Goal: Task Accomplishment & Management: Complete application form

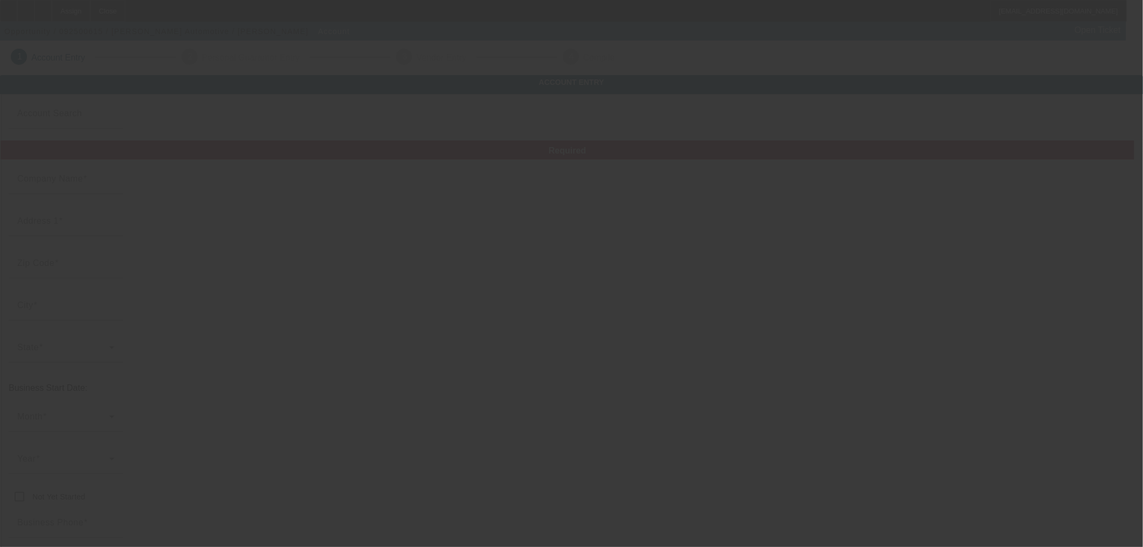
type input "[PERSON_NAME] Automotive"
type input "[STREET_ADDRESS]"
type input "76682"
type input "Riesel"
type input "[PHONE_NUMBER]"
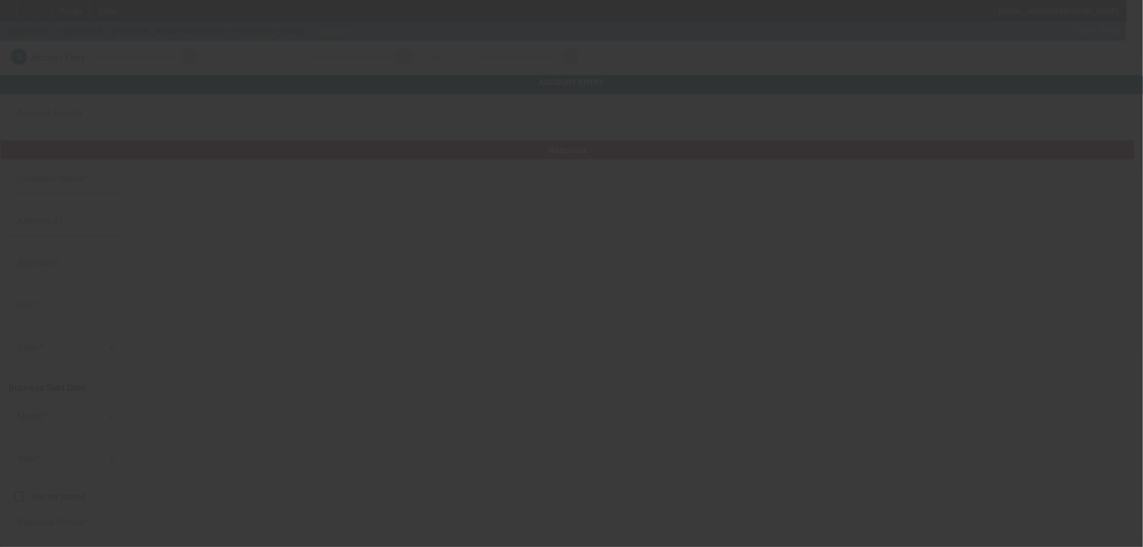
type input "bosshogg6480@sbcglobal.net"
type input "https://HOGGAUTO.COM"
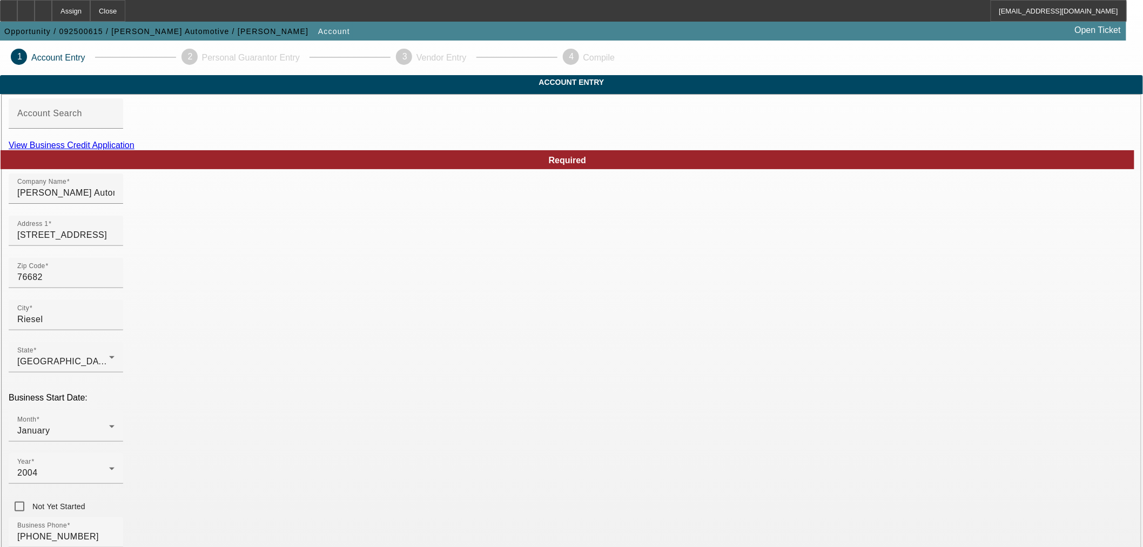
click at [134, 150] on link "View Business Credit Application" at bounding box center [72, 144] width 126 height 9
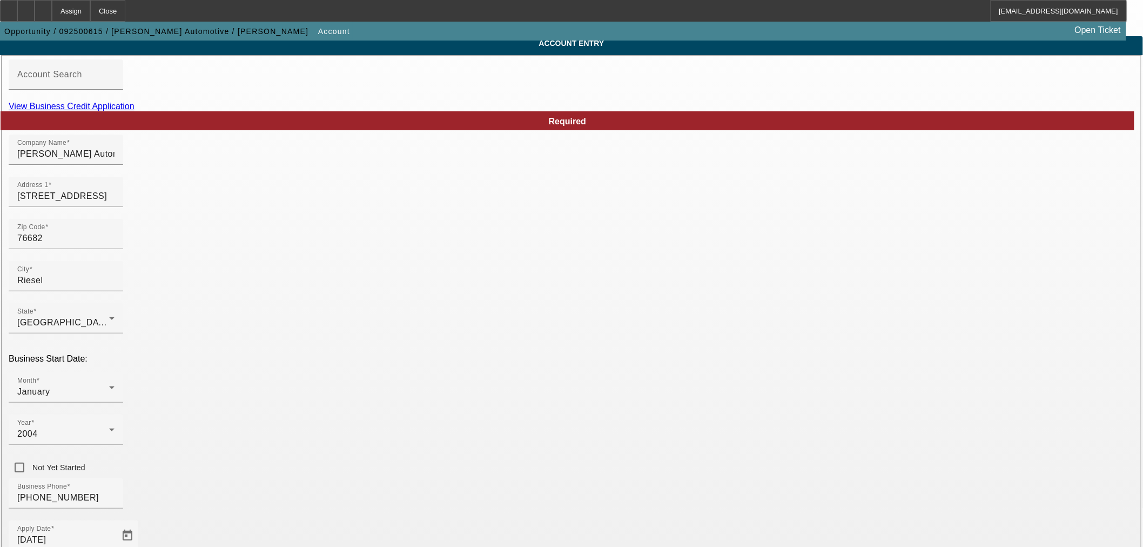
scroll to position [60, 0]
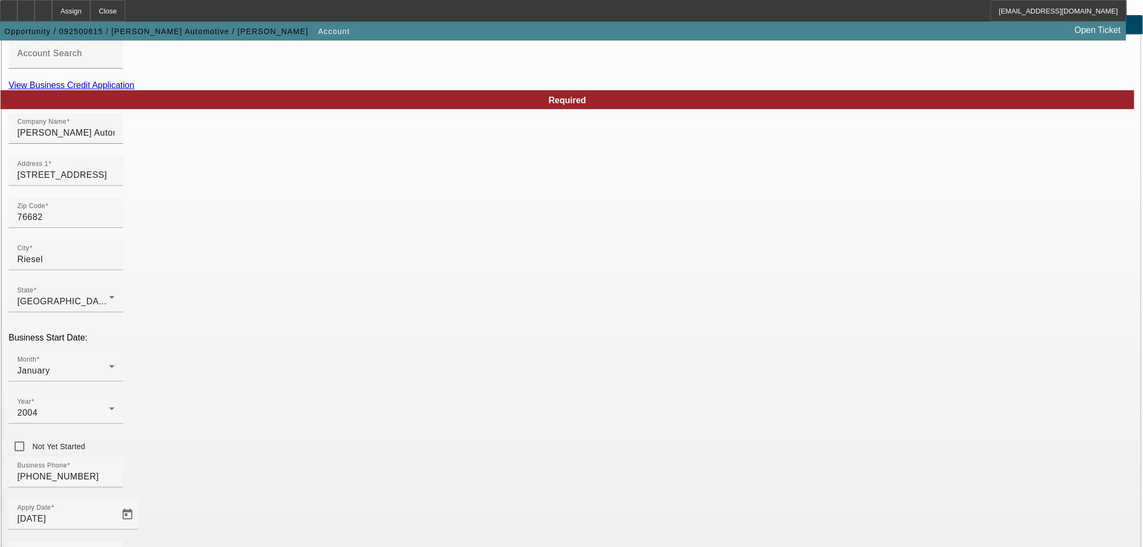
paste input "463839305"
type input "463839305"
click at [114, 541] on div "Source - Select -" at bounding box center [65, 556] width 97 height 30
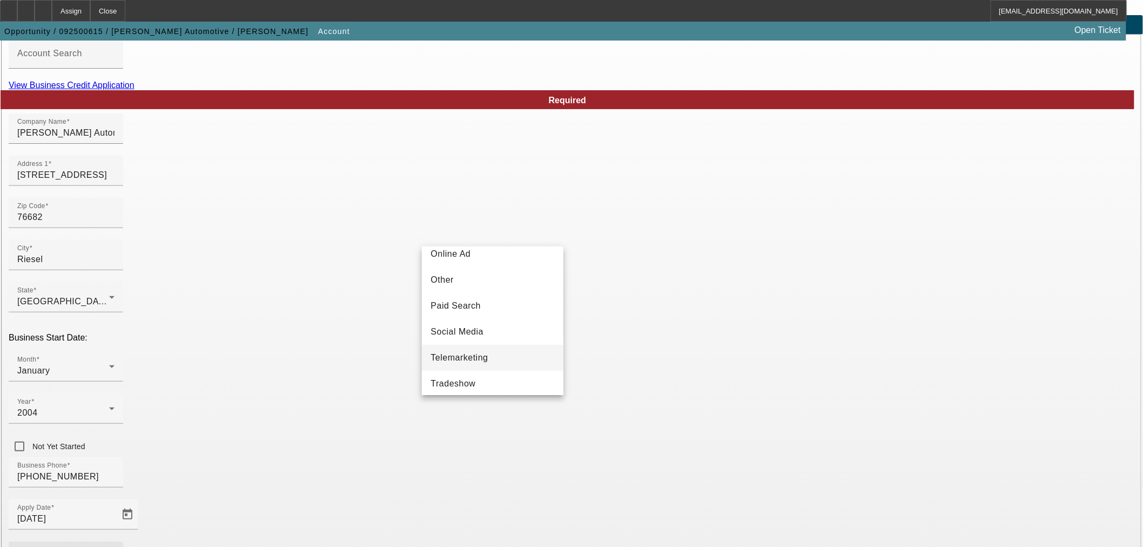
scroll to position [300, 0]
click at [466, 348] on mat-option "Social Media" at bounding box center [492, 353] width 141 height 26
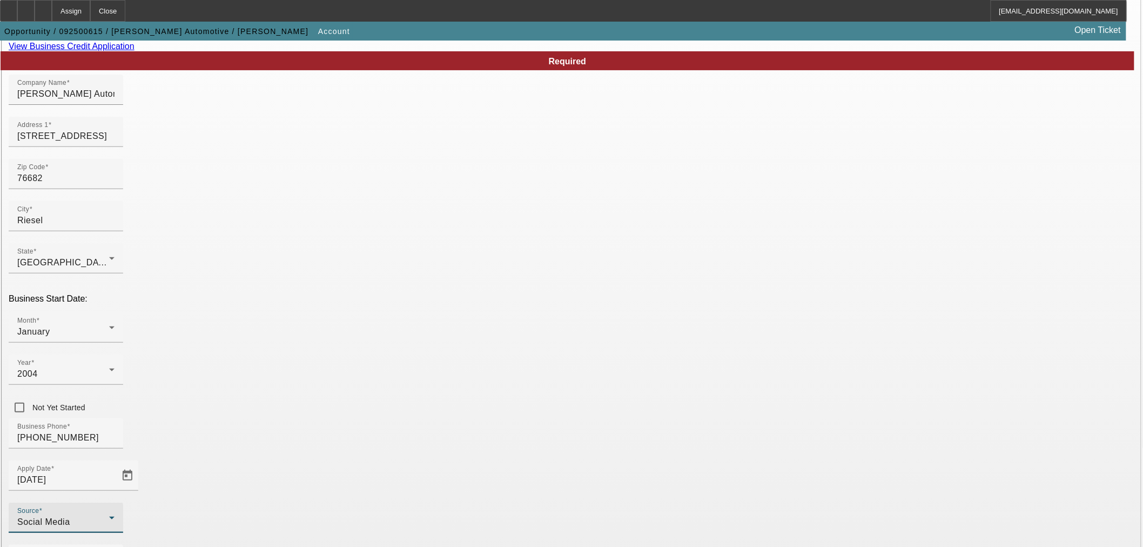
scroll to position [120, 0]
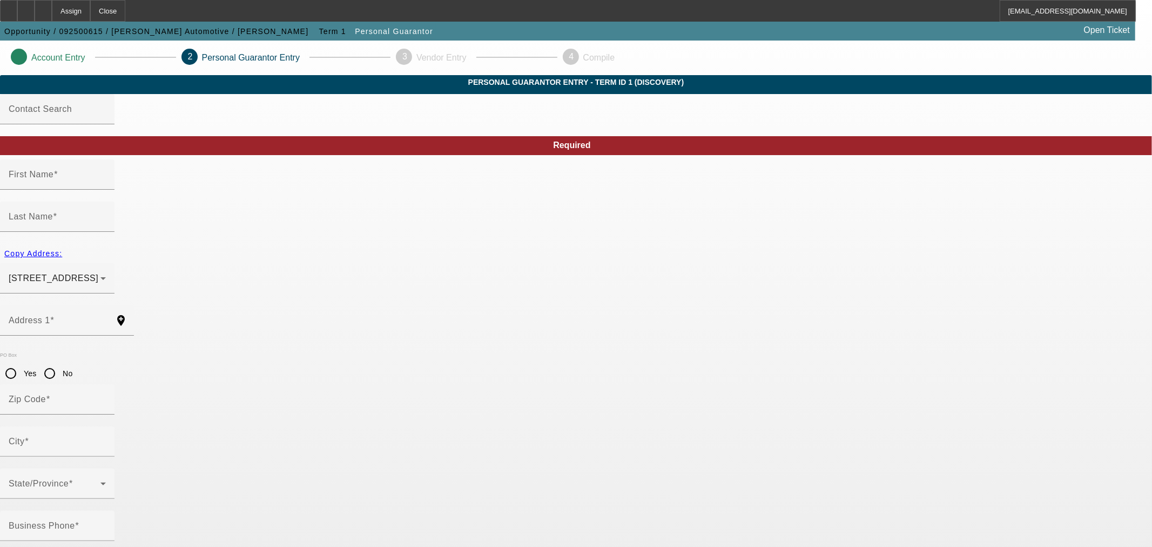
type input "Kevin"
type input "Hogg"
type input "320 Serenity Hill"
radio input "true"
type input "76682"
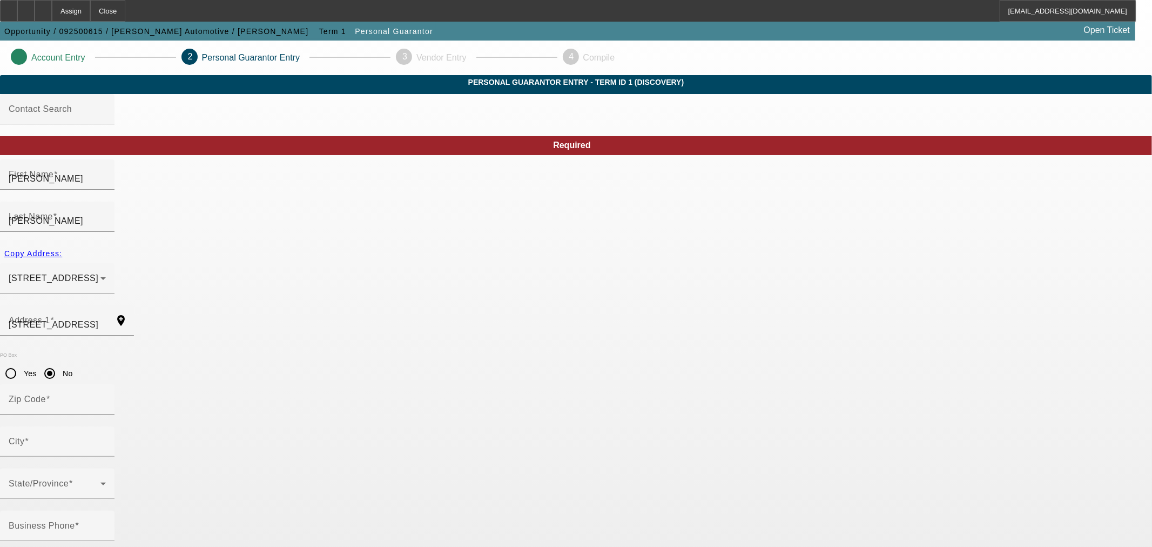
type input "Riesel"
type input "[PHONE_NUMBER]"
type input "100"
type input "463-83-9305"
type input "bosshogg6480@sbcglobal.net"
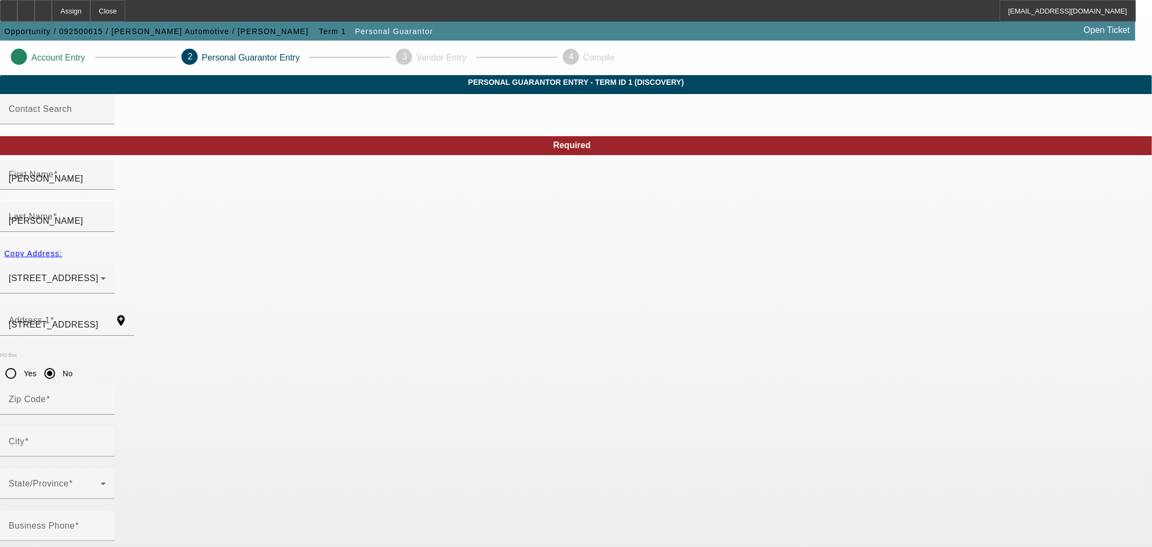
type input "(254) 876-2024"
type input "[PHONE_NUMBER]"
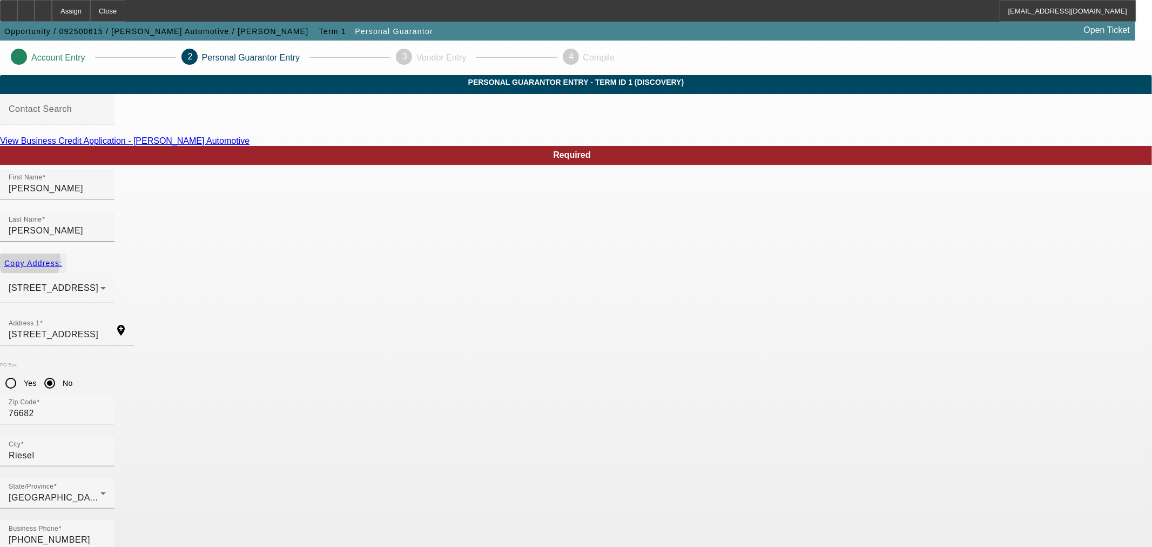
click at [62, 259] on span "Copy Address:" at bounding box center [33, 263] width 58 height 9
radio input "false"
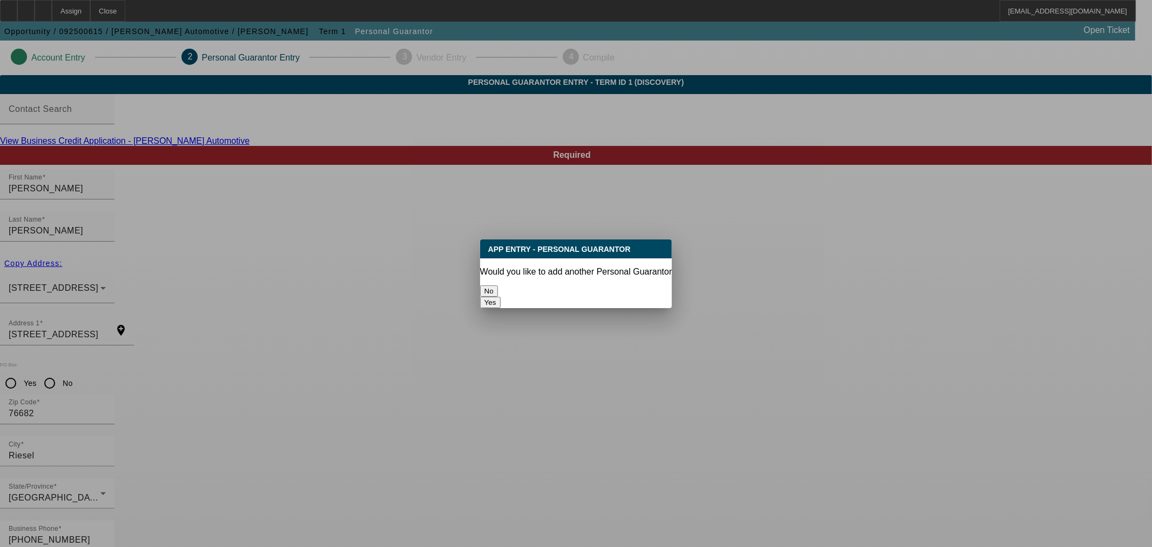
click at [498, 288] on button "No" at bounding box center [489, 290] width 18 height 11
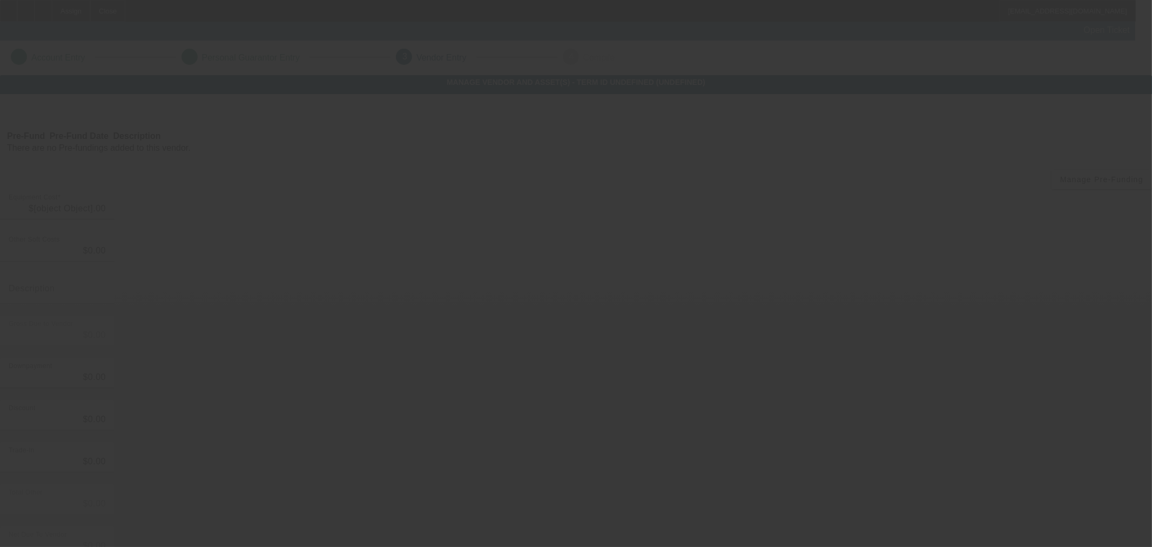
type input "$90,000.00"
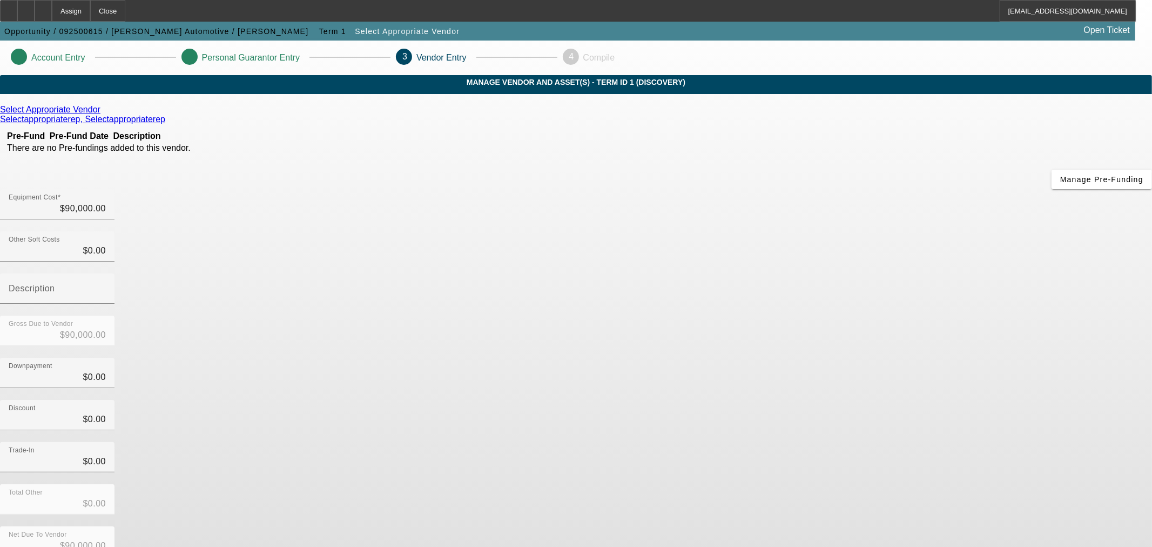
click at [103, 114] on icon at bounding box center [103, 109] width 0 height 9
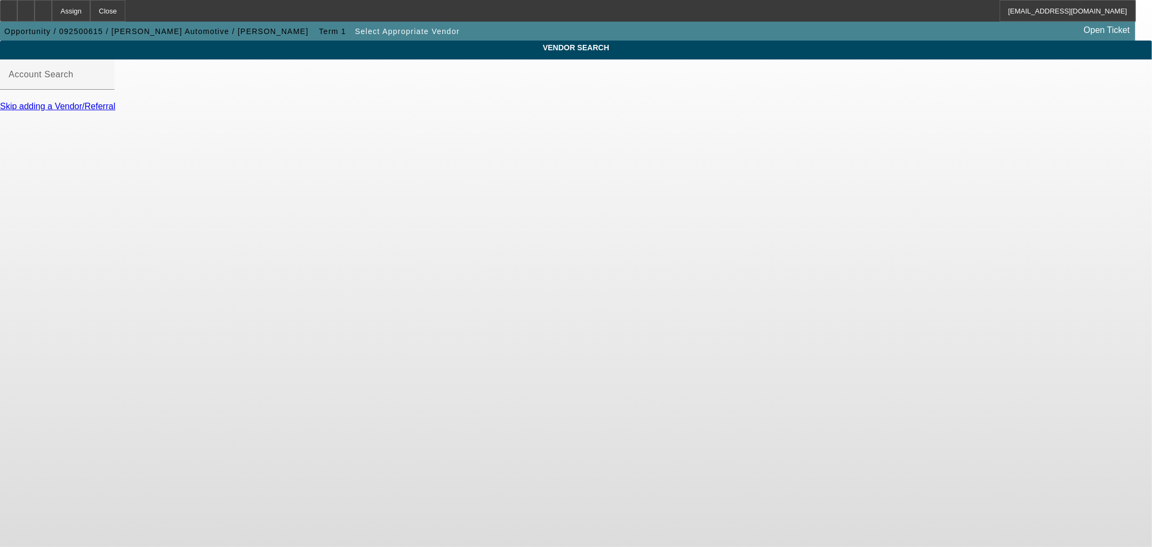
click at [114, 102] on div at bounding box center [57, 96] width 114 height 12
click at [106, 90] on div "Account Search" at bounding box center [57, 74] width 97 height 30
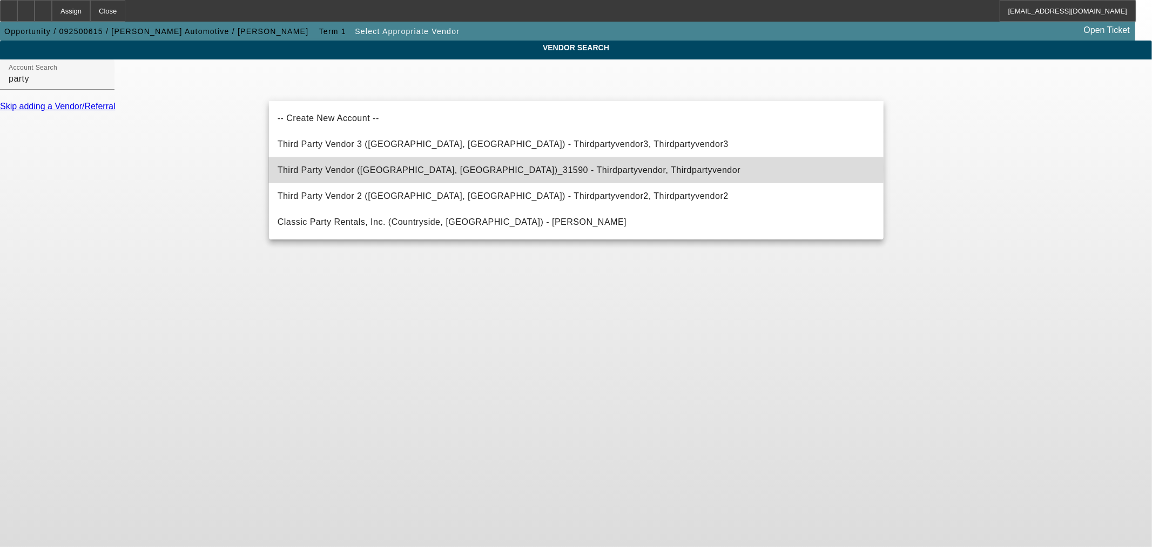
click at [366, 170] on span "Third Party Vendor (Northbrook, IL)_31590 - Thirdpartyvendor, Thirdpartyvendor" at bounding box center [509, 169] width 463 height 9
type input "Third Party Vendor (Northbrook, IL)_31590 - Thirdpartyvendor, Thirdpartyvendor"
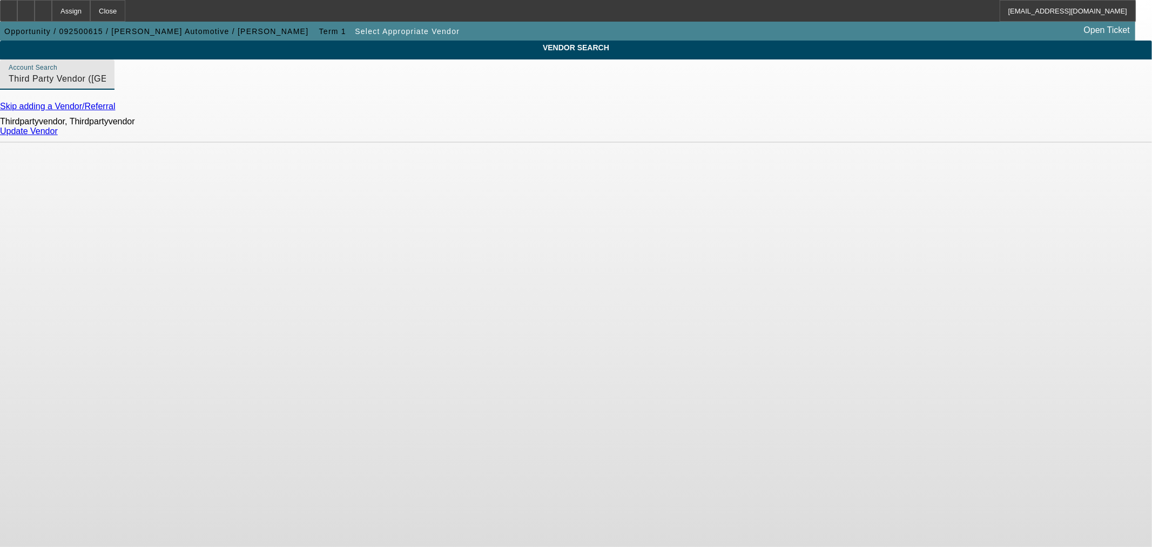
click at [58, 136] on link "Update Vendor" at bounding box center [29, 130] width 58 height 9
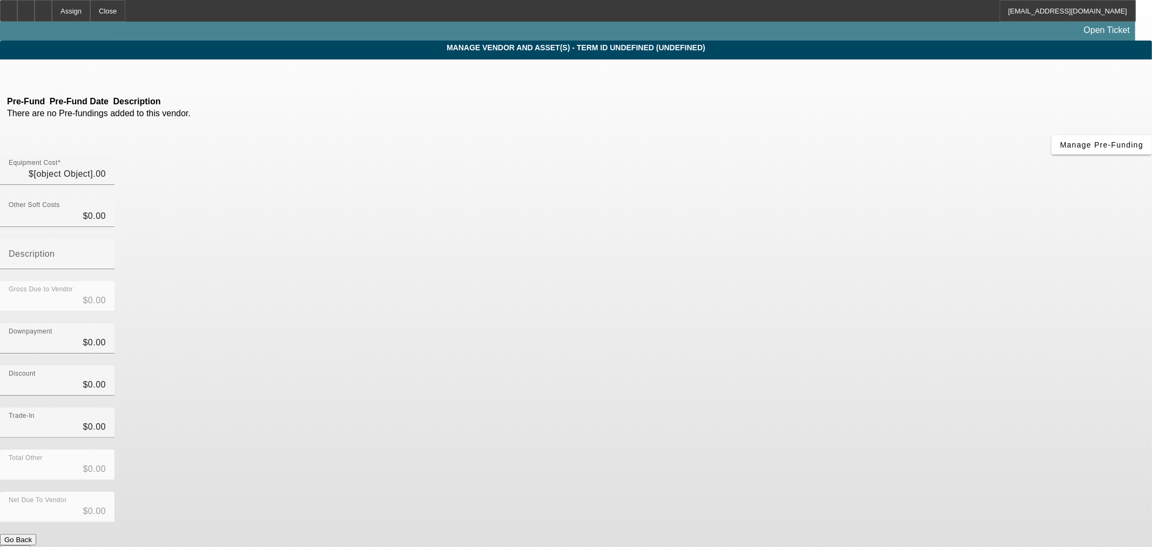
type input "$90,000.00"
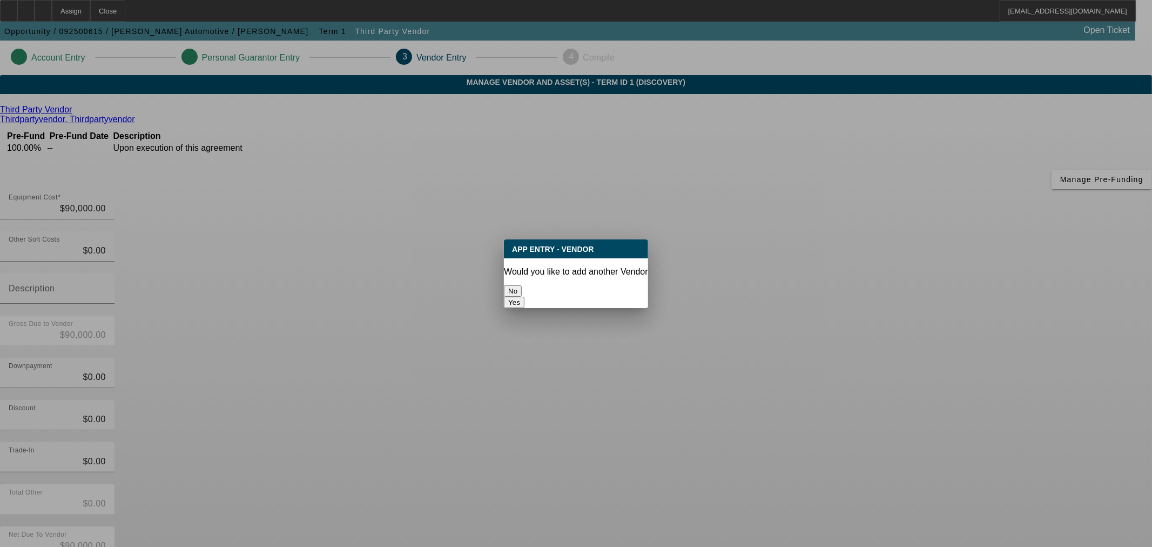
click at [522, 286] on button "No" at bounding box center [513, 290] width 18 height 11
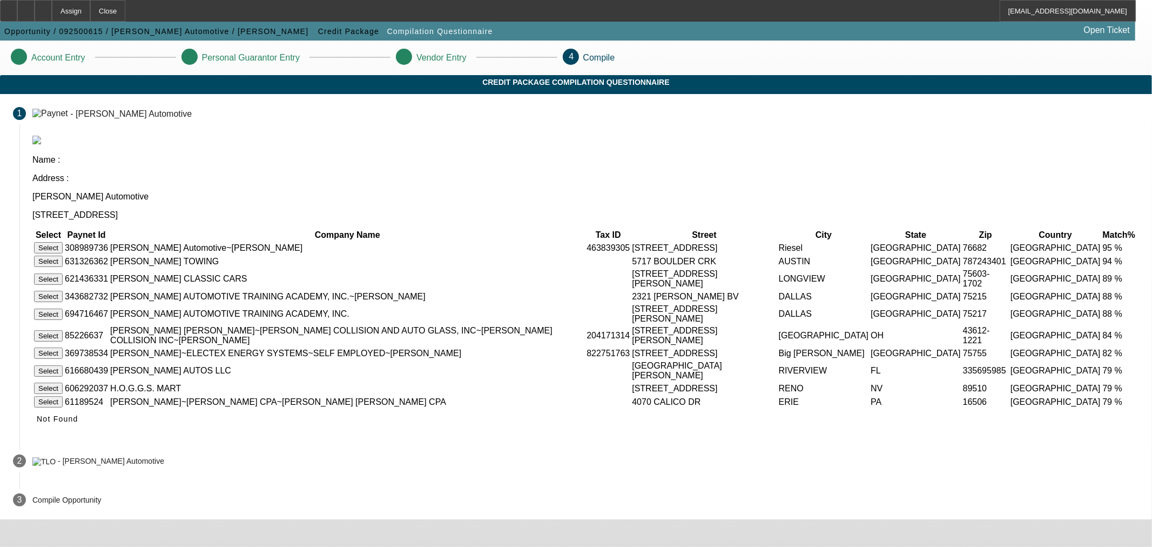
click at [63, 242] on button "Select" at bounding box center [48, 247] width 29 height 11
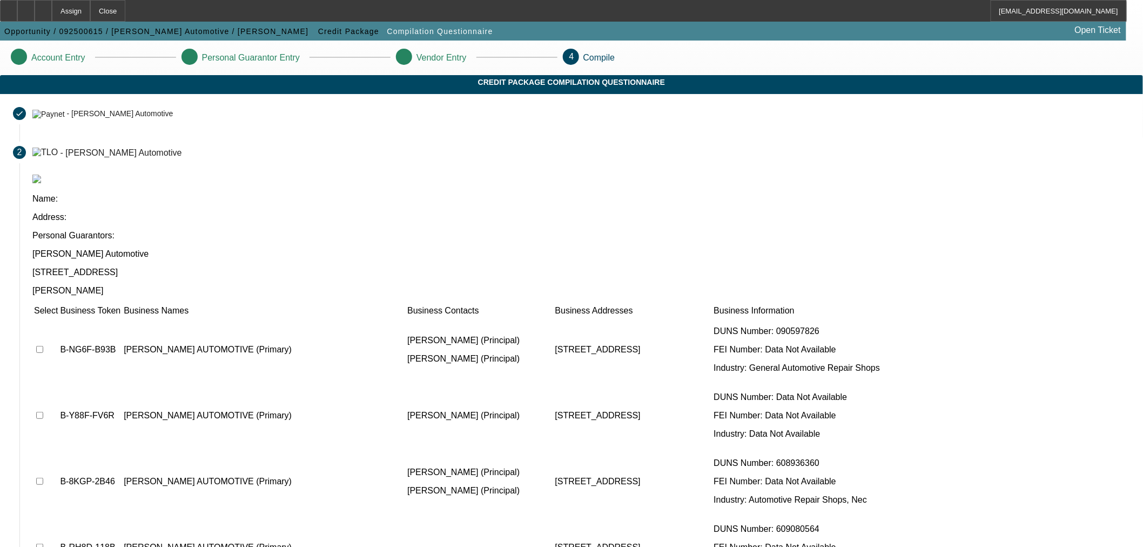
click at [43, 346] on input "checkbox" at bounding box center [39, 349] width 7 height 7
checkbox input "true"
click at [43, 412] on input "checkbox" at bounding box center [39, 415] width 7 height 7
checkbox input "true"
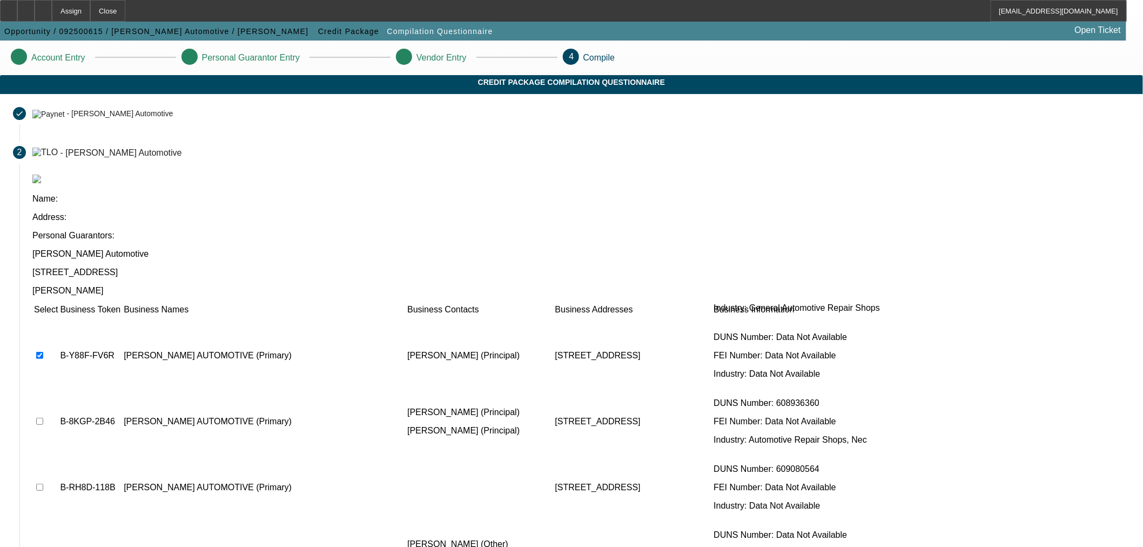
click at [43, 417] on input "checkbox" at bounding box center [39, 420] width 7 height 7
checkbox input "true"
click at [58, 455] on td at bounding box center [45, 487] width 25 height 65
click at [43, 546] on input "checkbox" at bounding box center [39, 552] width 7 height 7
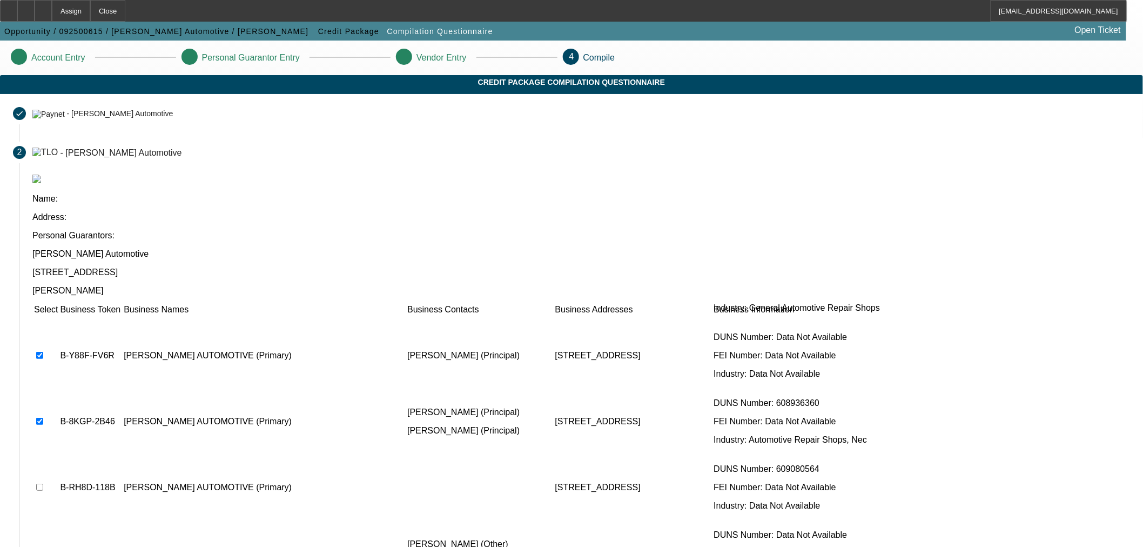
checkbox input "true"
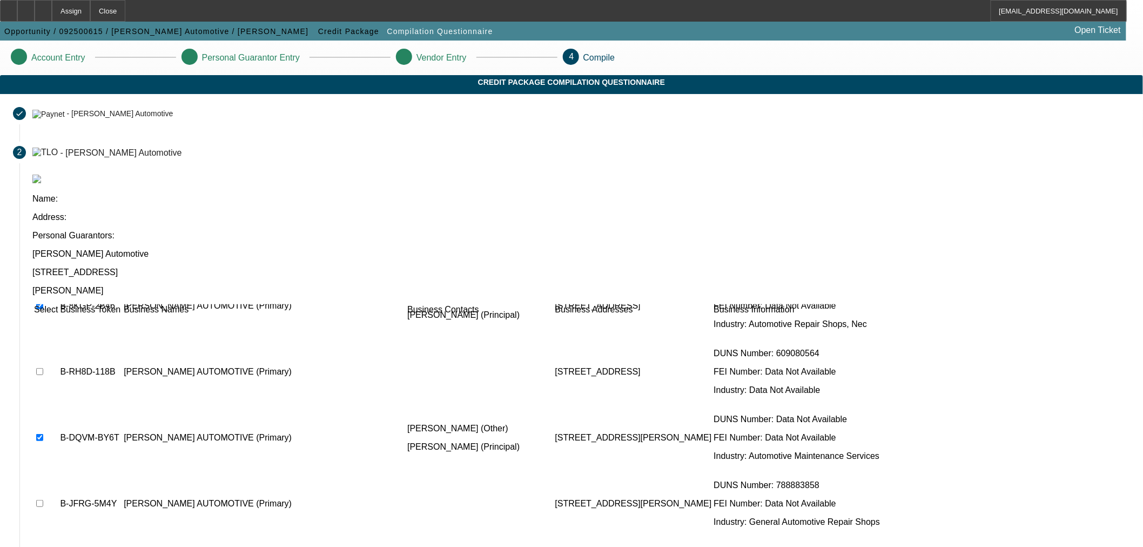
scroll to position [303, 0]
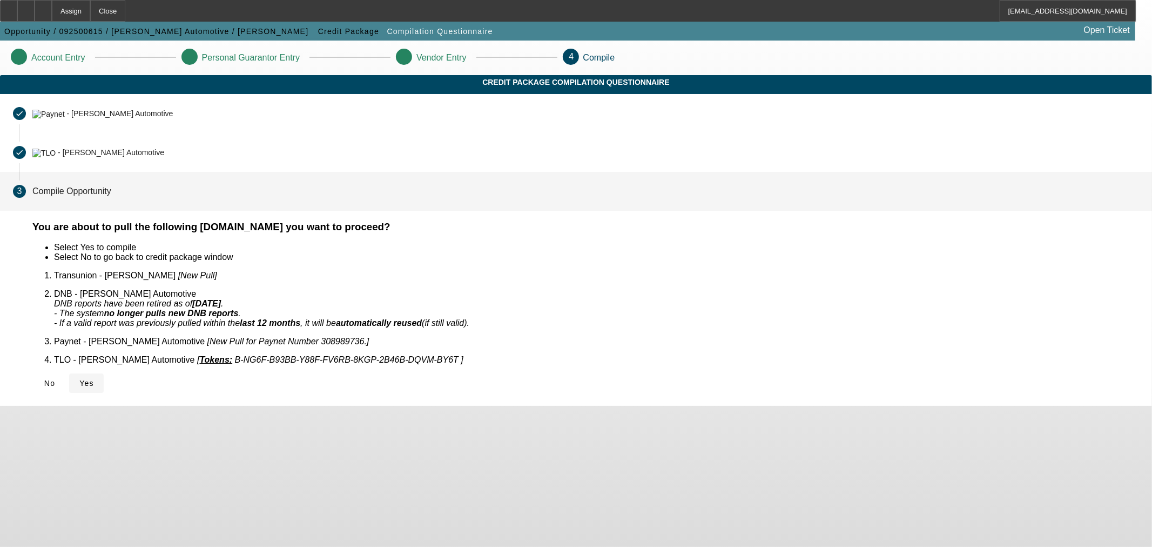
click at [94, 379] on span "Yes" at bounding box center [86, 383] width 15 height 9
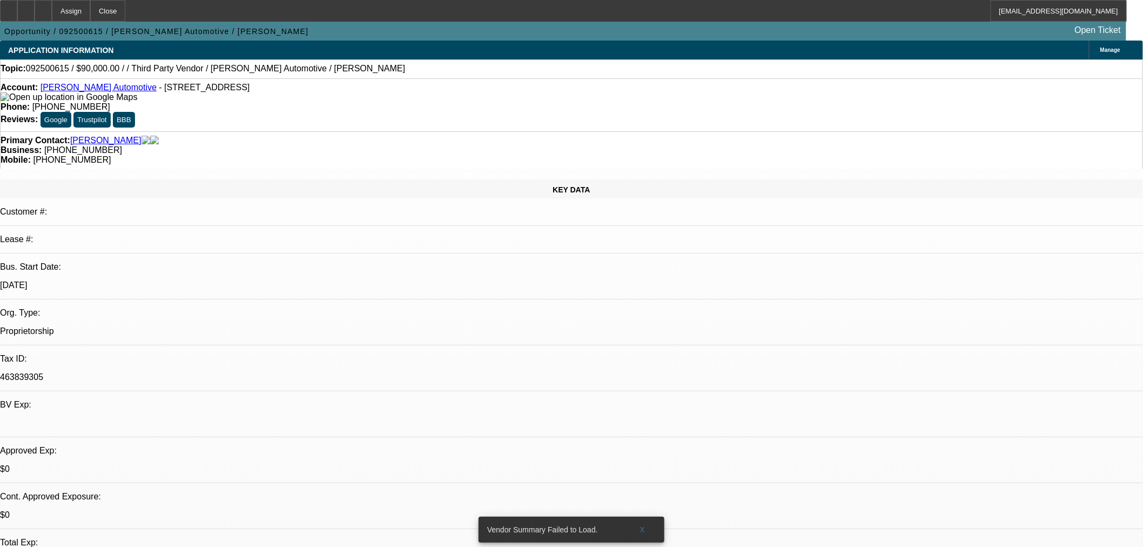
select select "0"
select select "2"
select select "0.1"
select select "4"
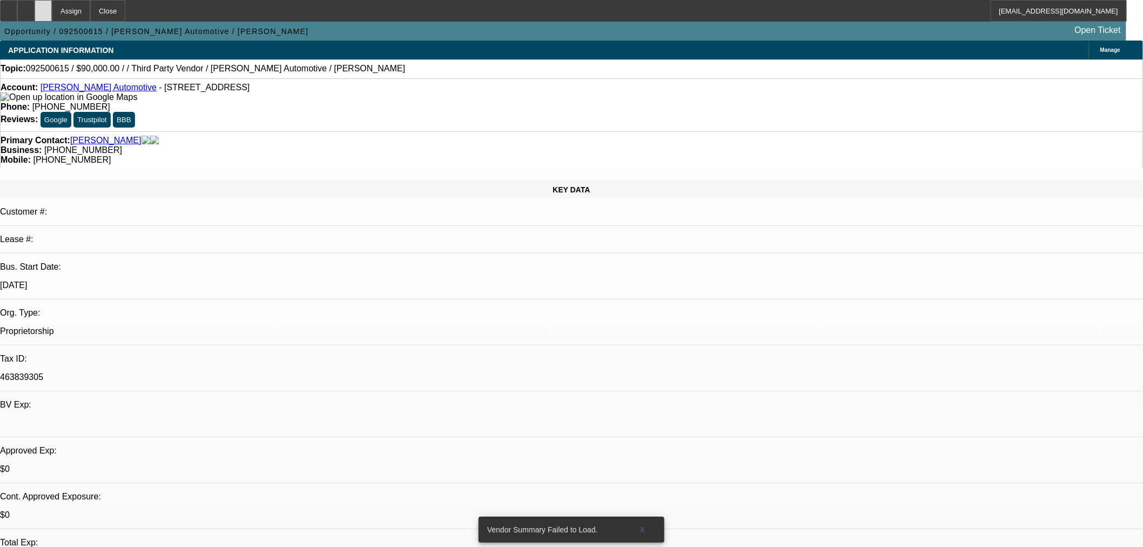
click at [52, 11] on div at bounding box center [43, 11] width 17 height 22
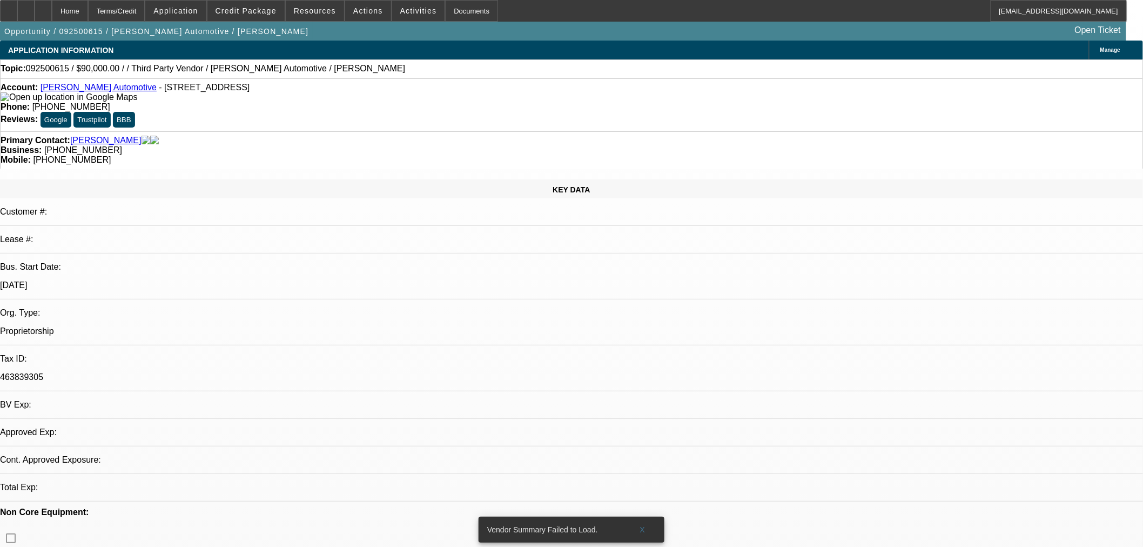
select select "0"
select select "2"
select select "0.1"
select select "4"
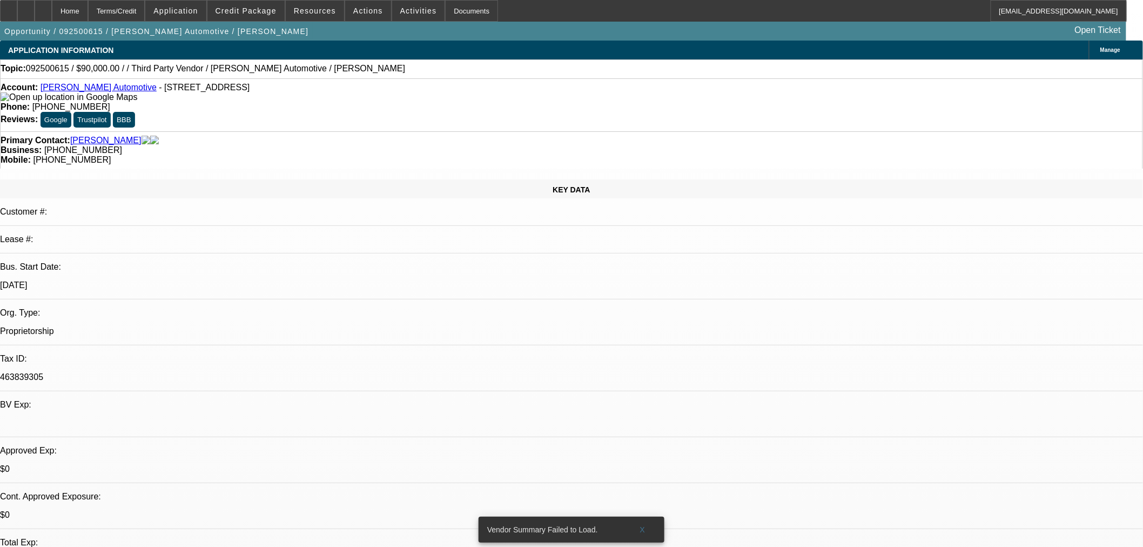
scroll to position [360, 0]
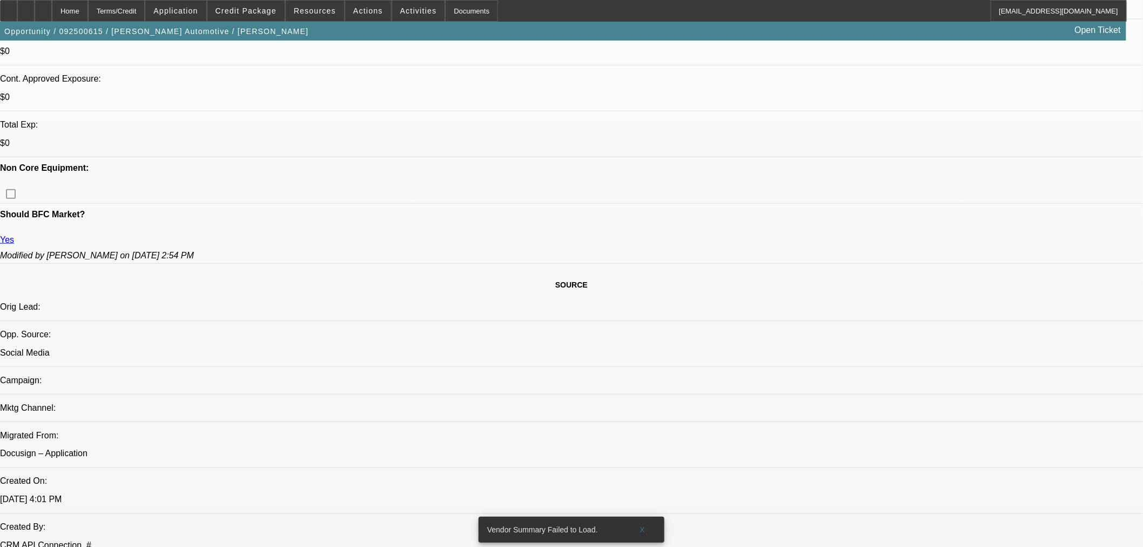
scroll to position [300, 0]
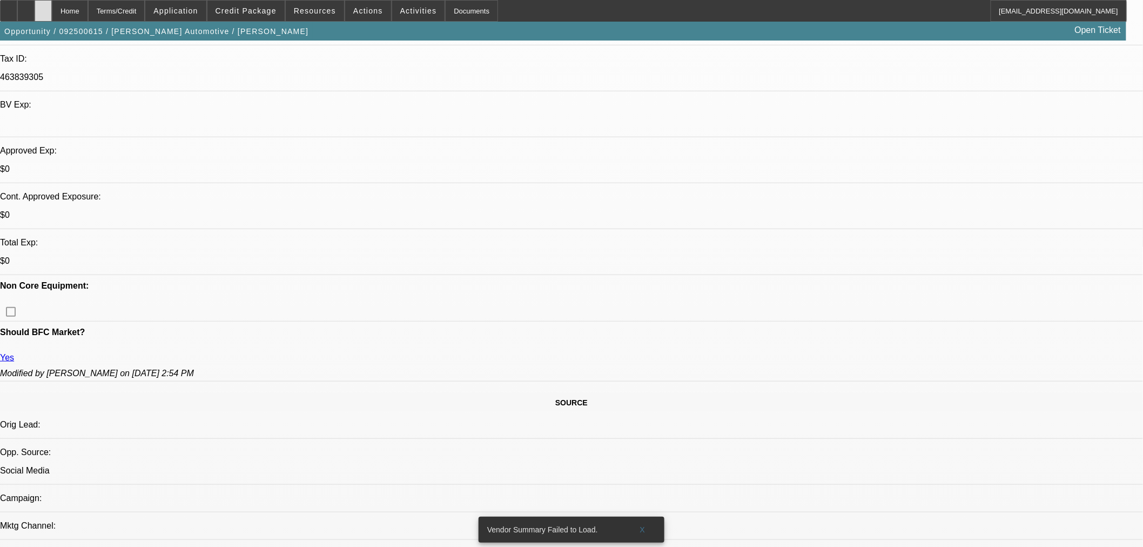
click at [52, 12] on div at bounding box center [43, 11] width 17 height 22
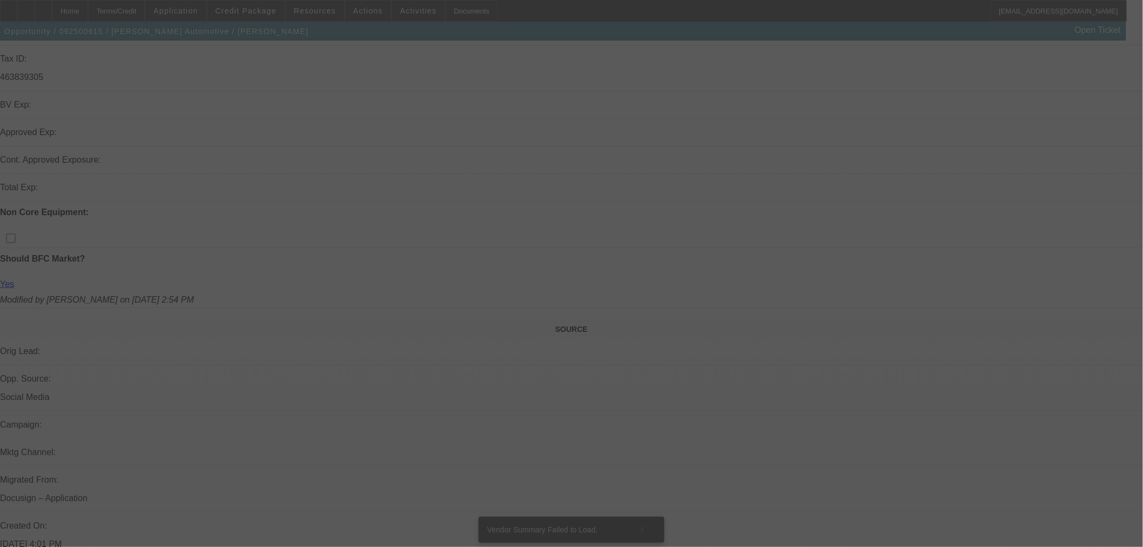
scroll to position [360, 0]
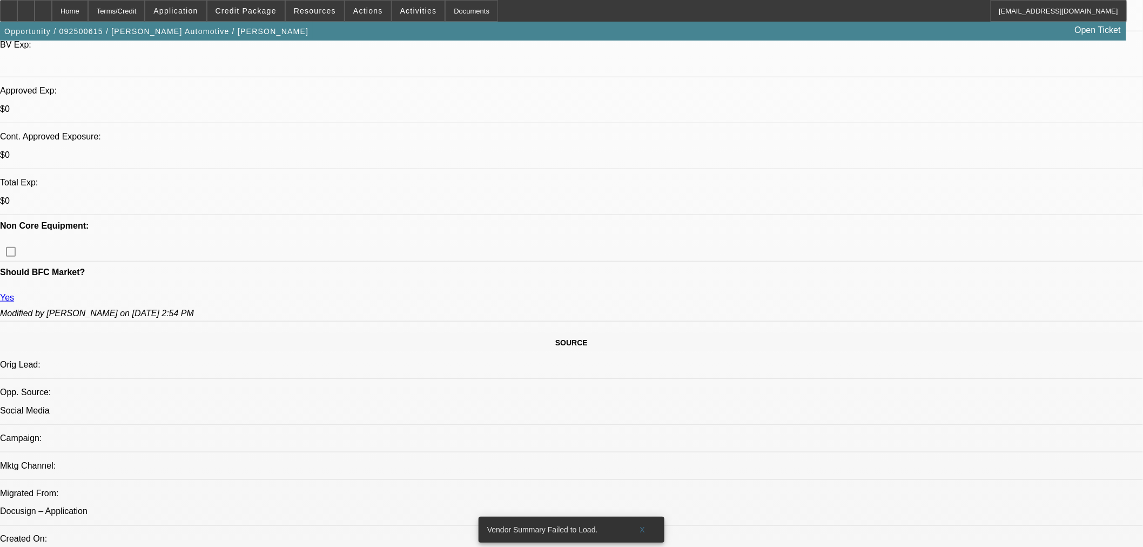
select select "0"
select select "2"
select select "0.1"
select select "4"
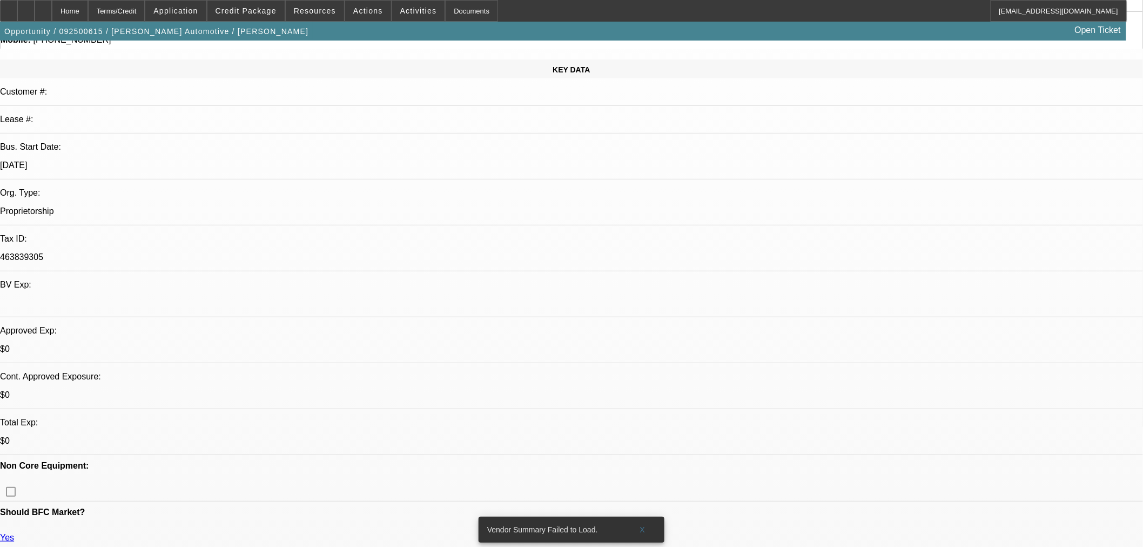
scroll to position [0, 0]
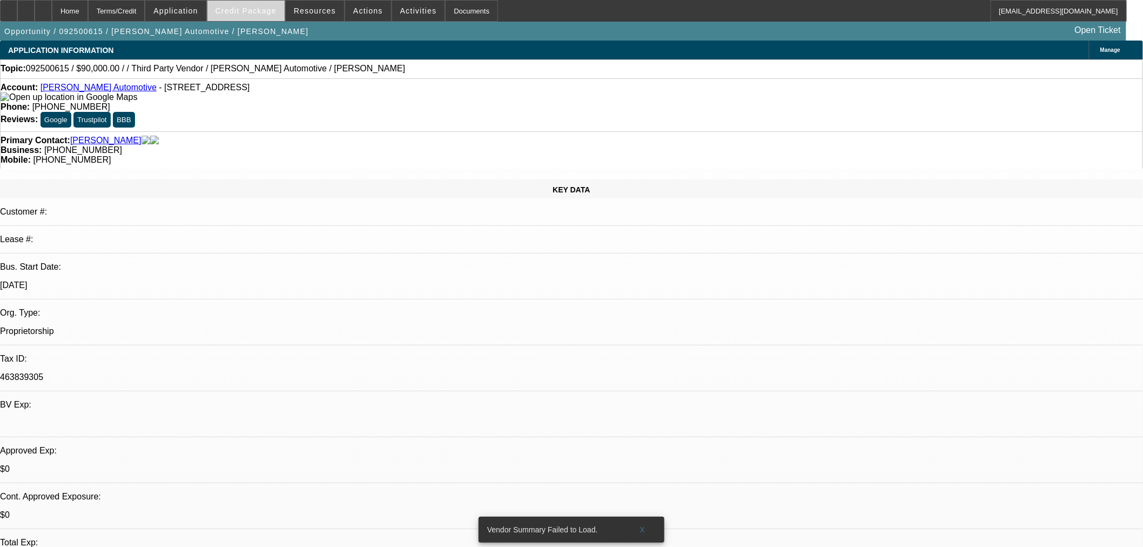
click at [252, 17] on span at bounding box center [245, 11] width 77 height 26
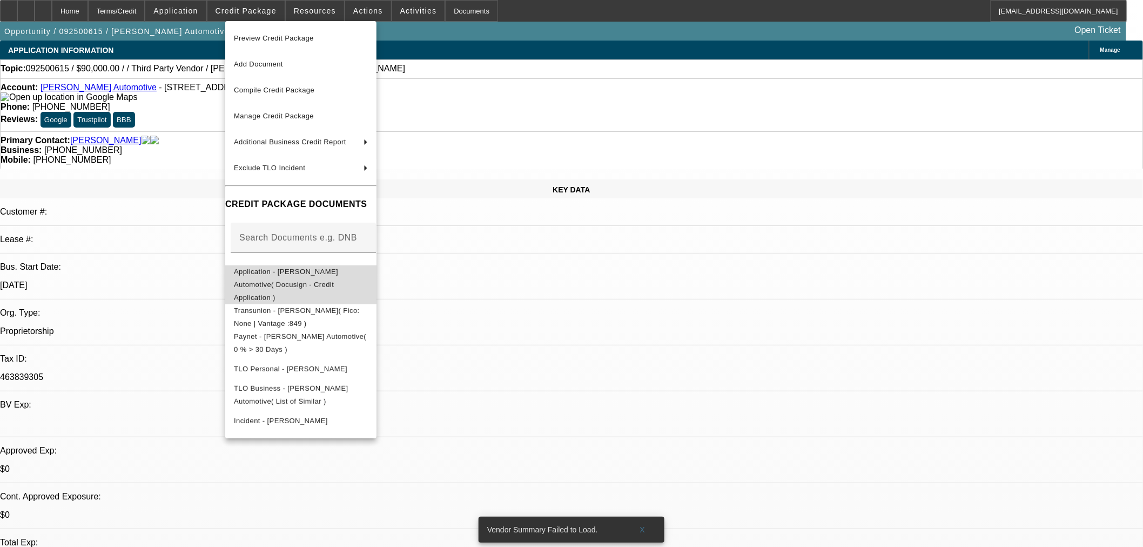
click at [319, 272] on span "Application - Hogg Automotive( Docusign - Credit Application )" at bounding box center [286, 284] width 104 height 34
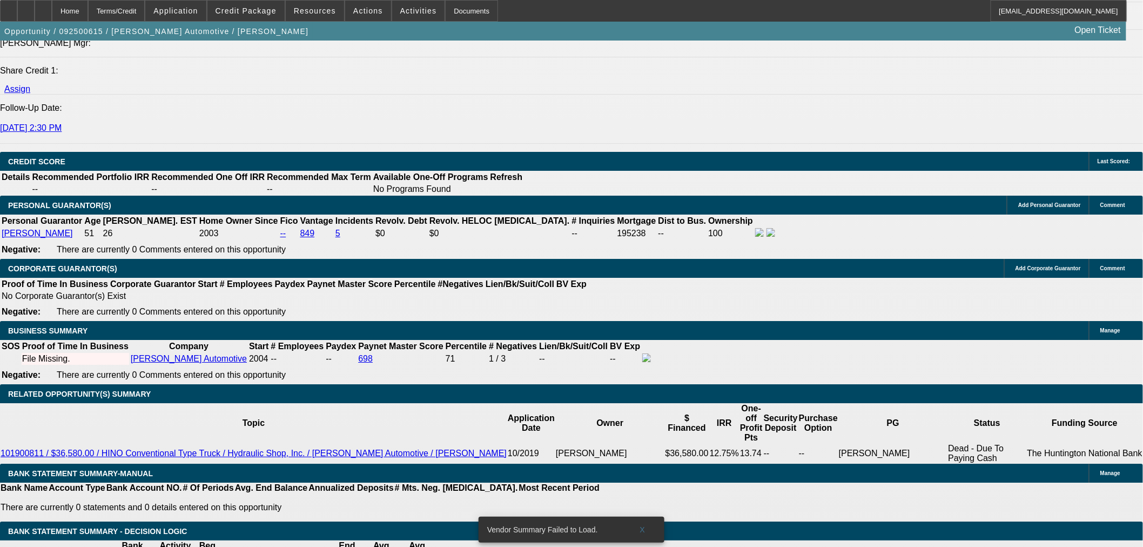
scroll to position [1320, 0]
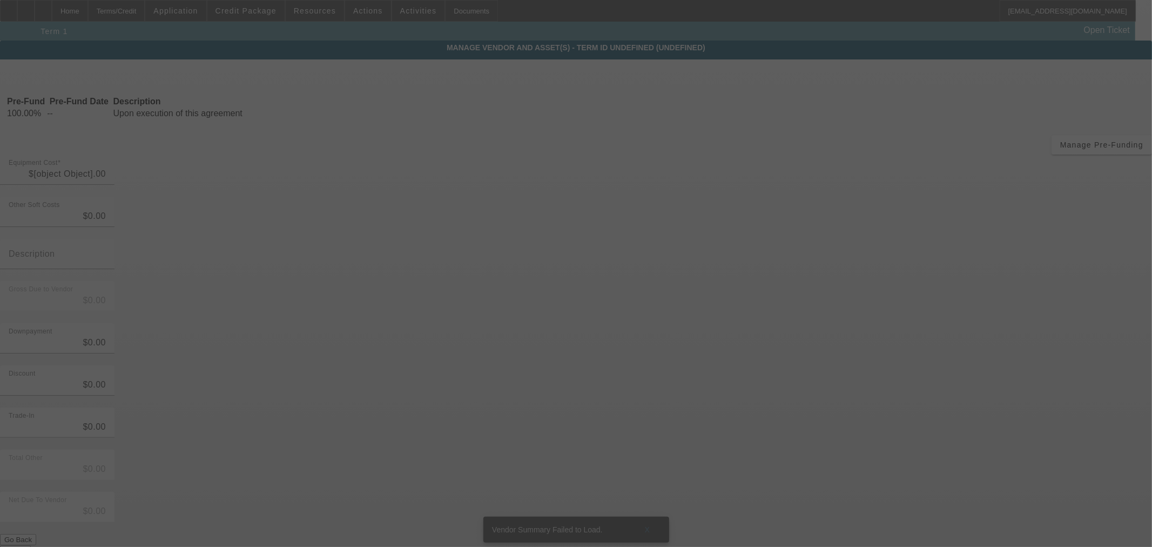
type input "$90,000.00"
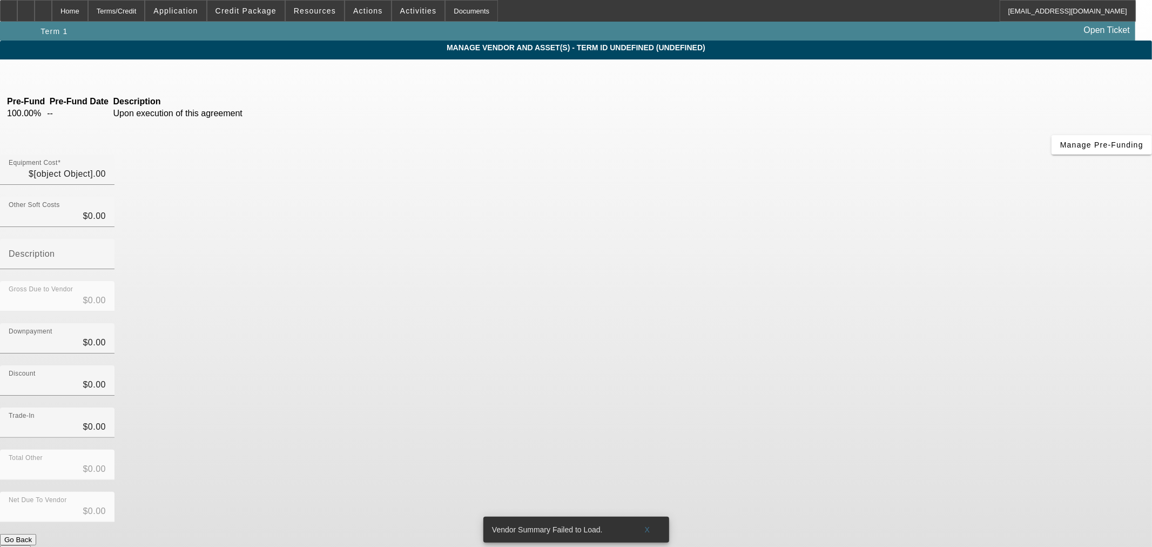
type input "$90,000.00"
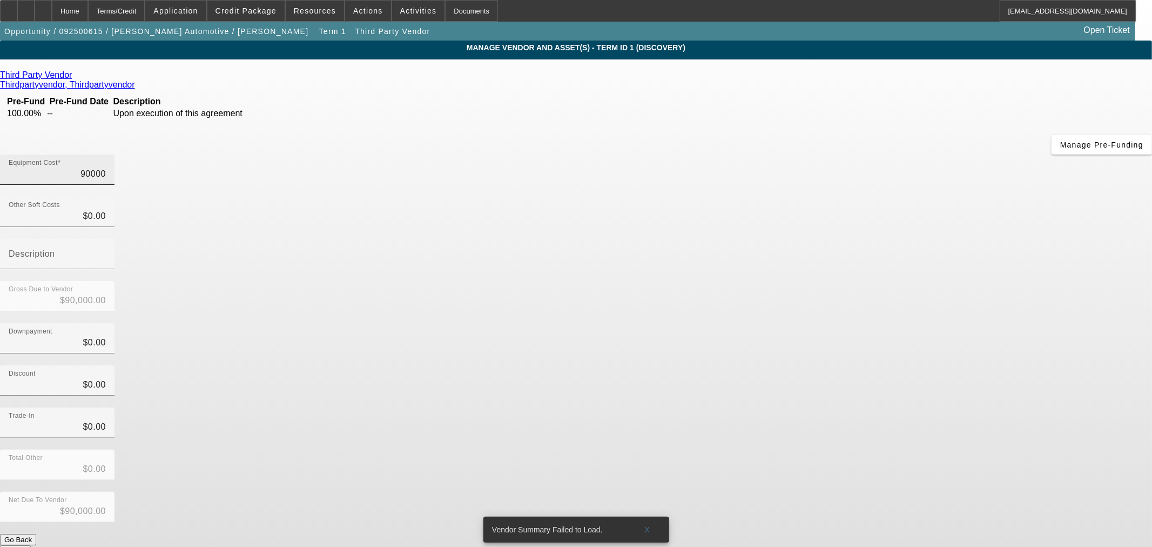
click at [106, 167] on input "90000" at bounding box center [57, 173] width 97 height 13
type input "8"
type input "$8.00"
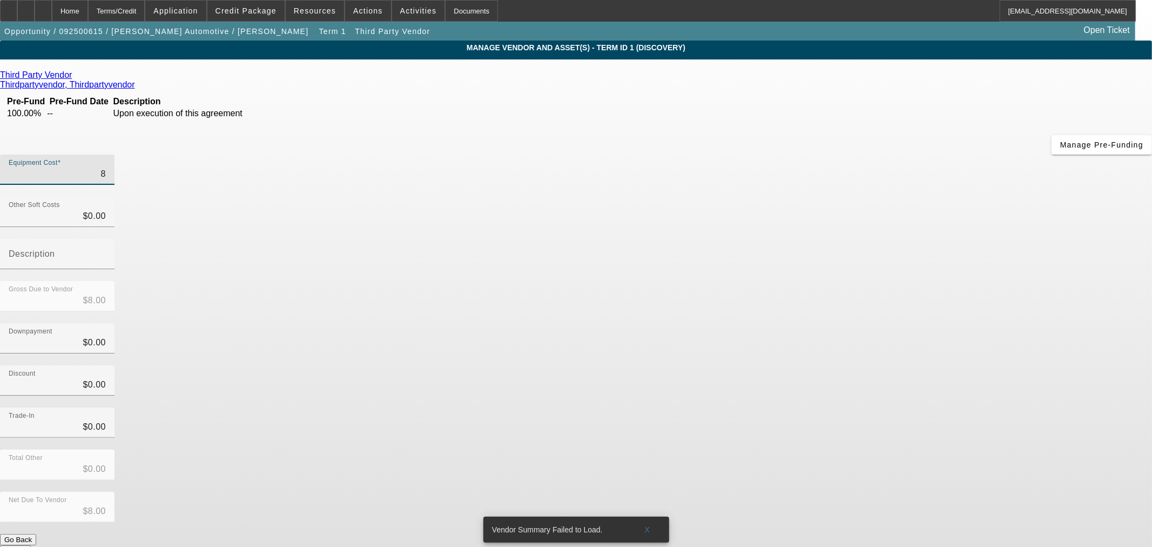
type input "85"
type input "$85.00"
type input "850"
type input "$850.00"
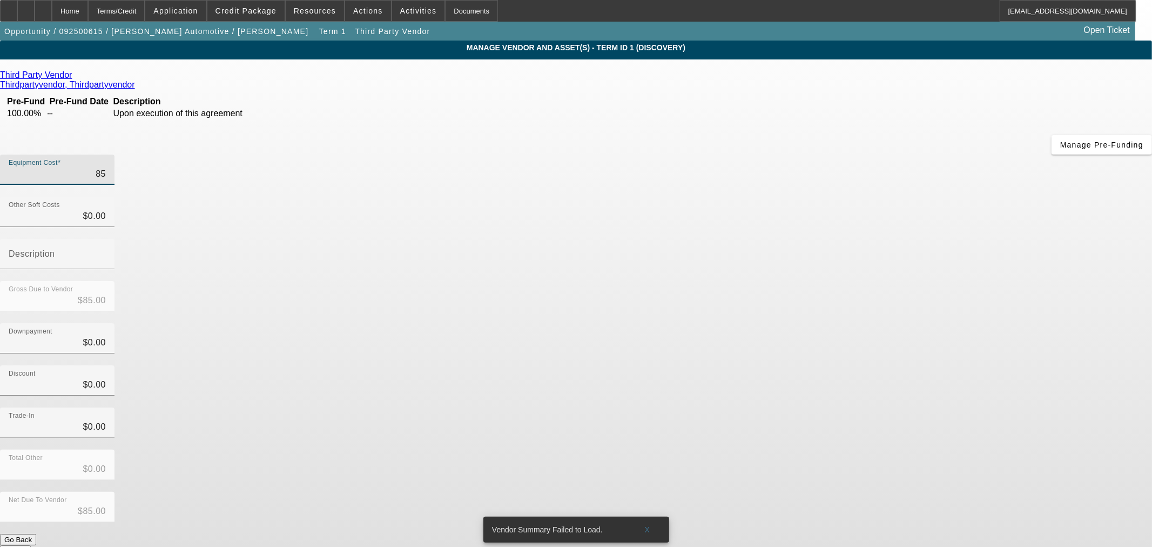
type input "$850.00"
type input "8500"
type input "$8,500.00"
type input "85000"
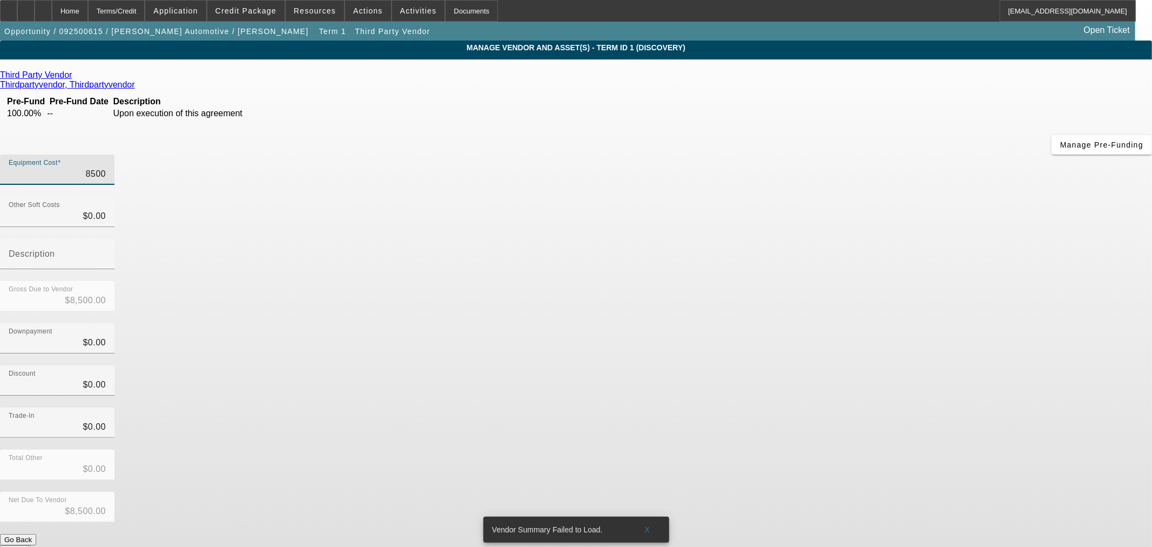
type input "$85,000.00"
click at [794, 323] on div "Downpayment $0.00" at bounding box center [576, 344] width 1152 height 42
click at [31, 545] on button "Submit" at bounding box center [15, 550] width 31 height 11
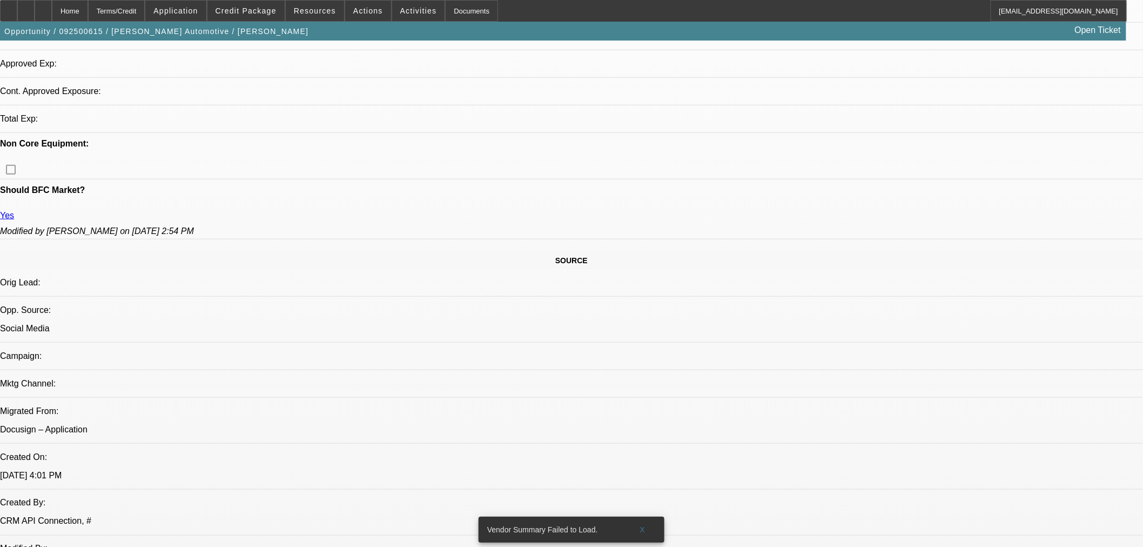
select select "0"
select select "2"
select select "0.1"
select select "4"
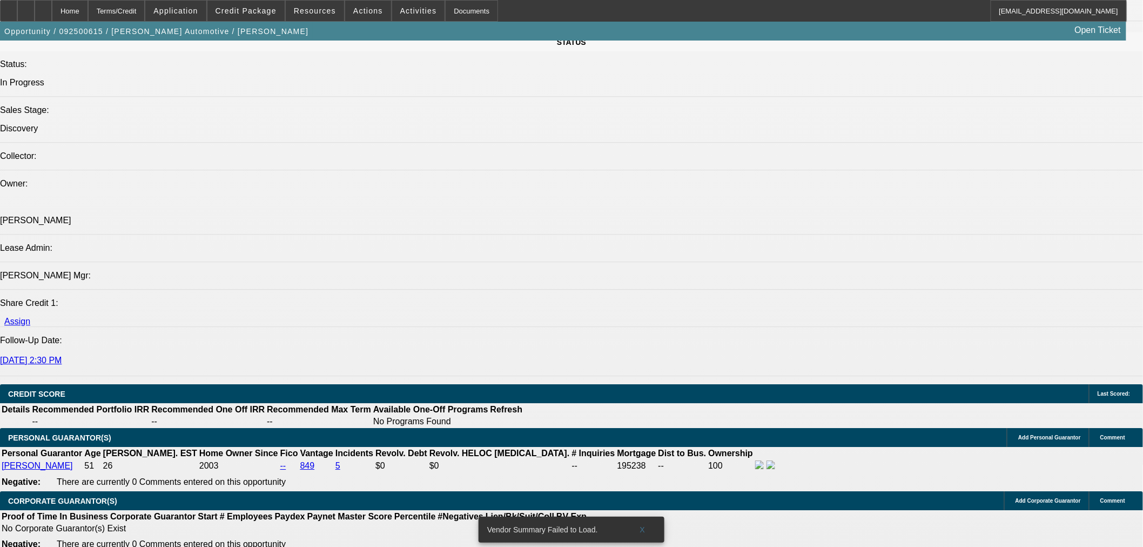
scroll to position [1203, 0]
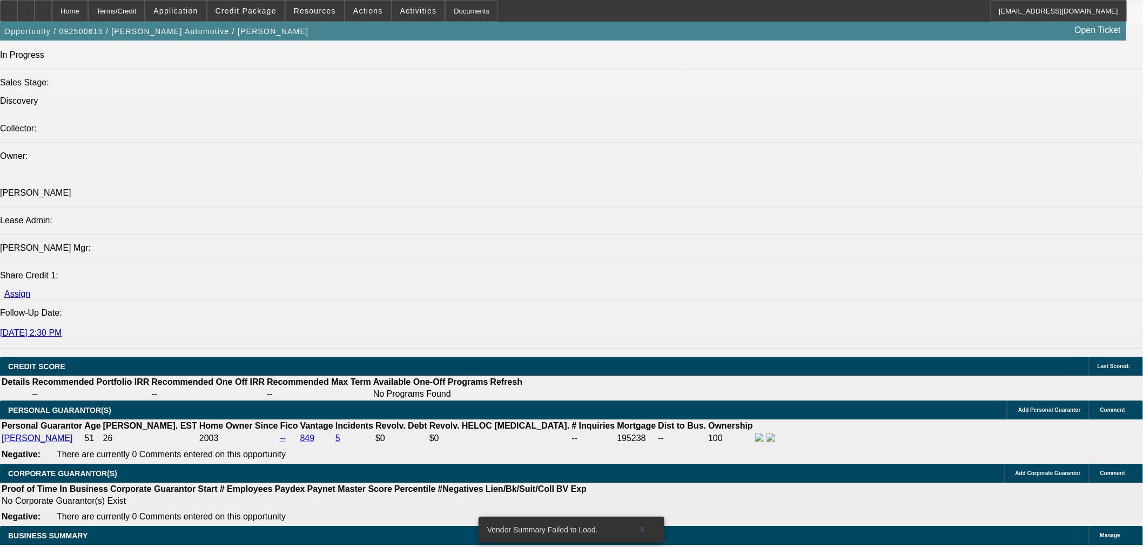
type input "UNKNOWN"
type input "60"
type input "7"
type input "$3,366.20"
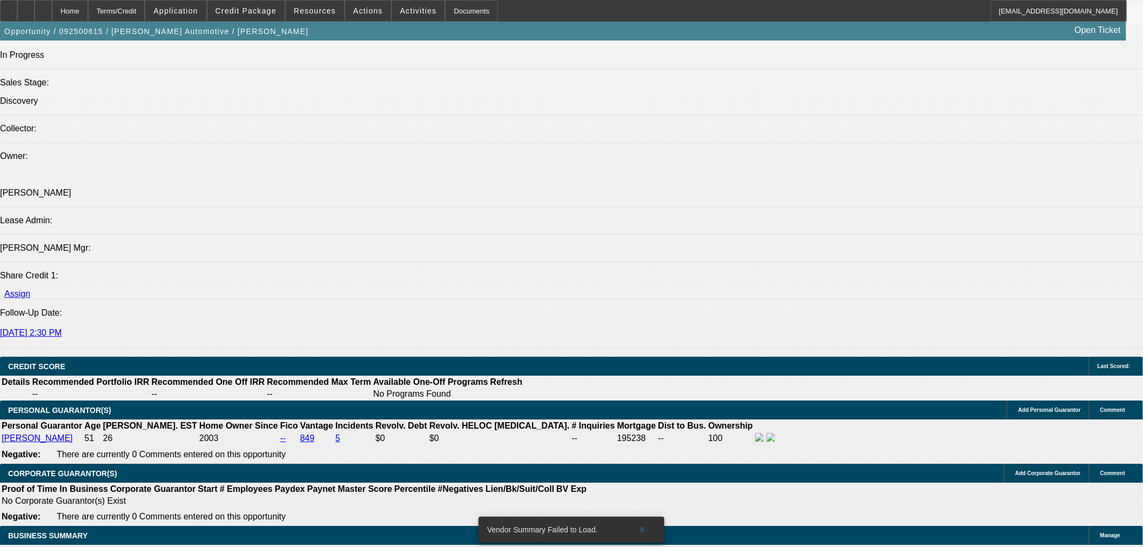
type input "$1,683.10"
type input "7.5"
type input "$3,406.46"
type input "$1,703.23"
type input "7.5"
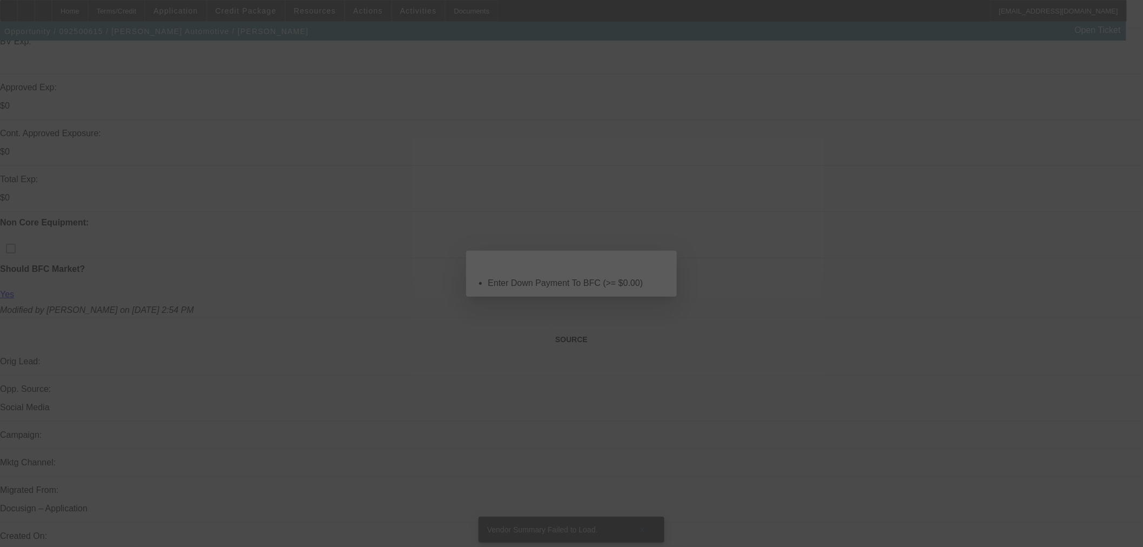
scroll to position [0, 0]
select select "0"
select select "2"
select select "0.1"
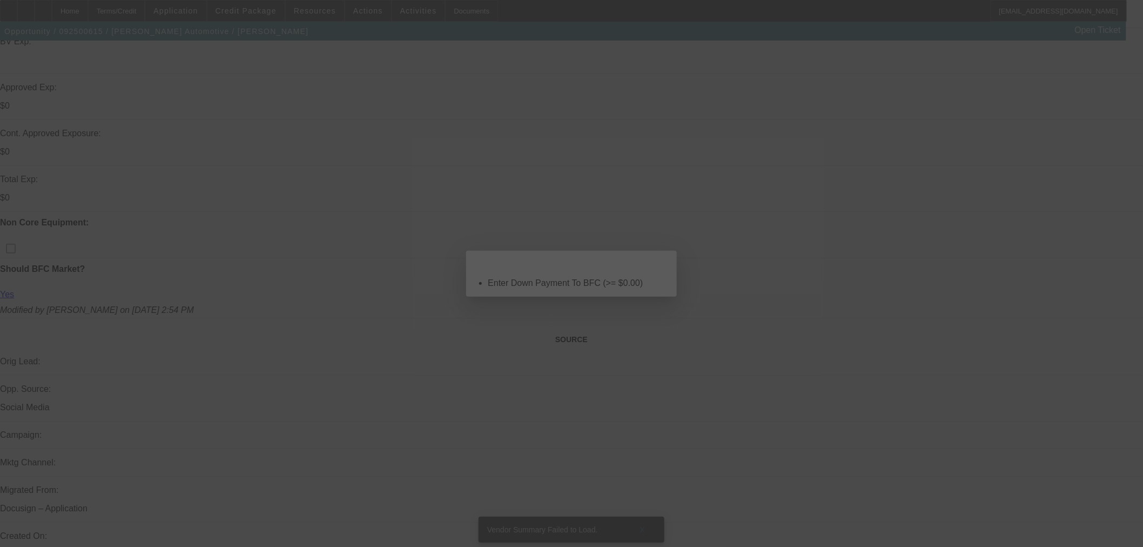
select select "4"
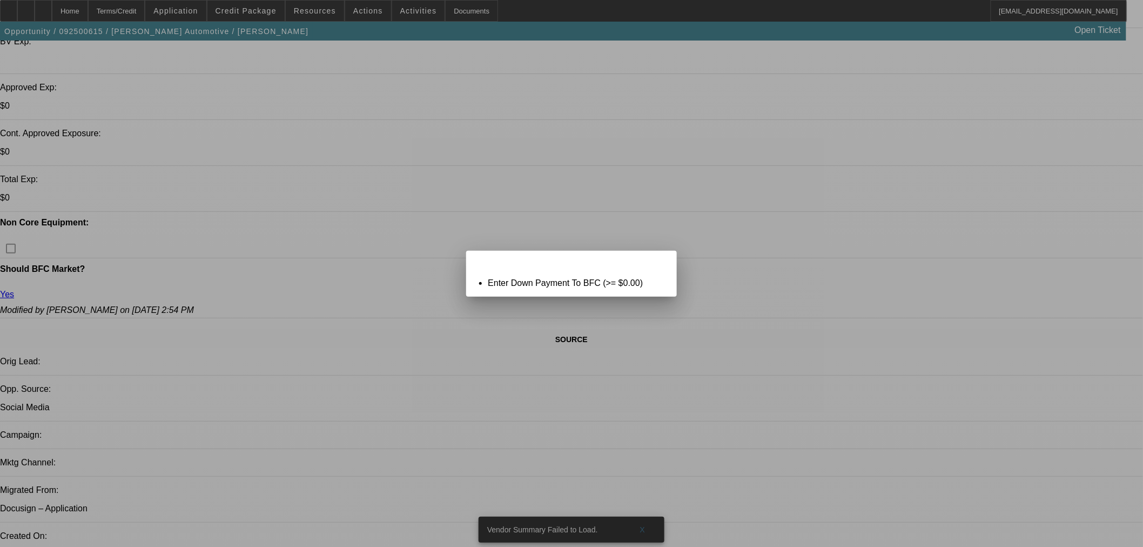
click at [652, 263] on div "Close" at bounding box center [664, 257] width 24 height 12
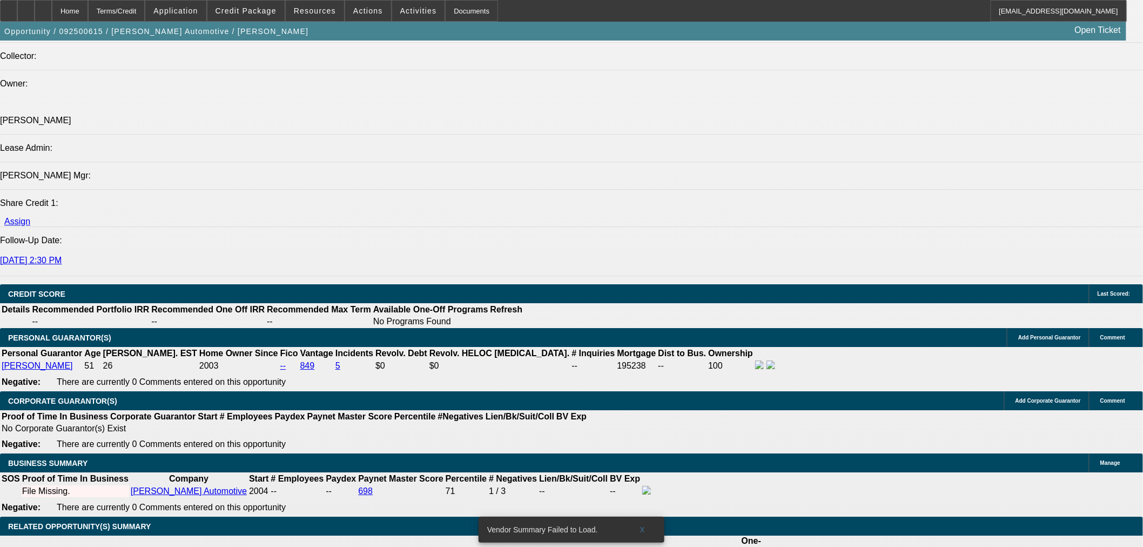
scroll to position [1383, 0]
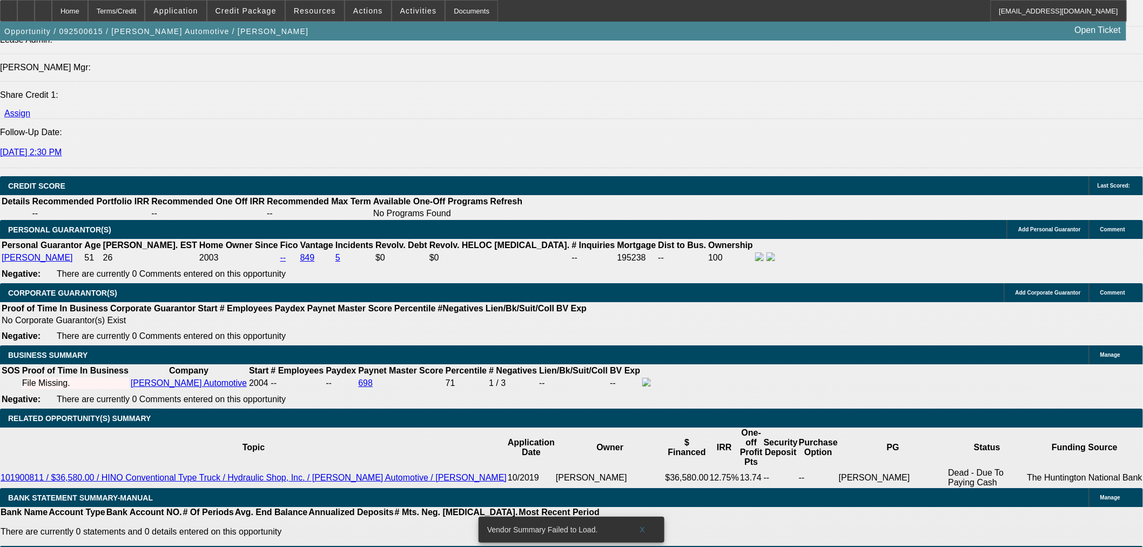
type input "$0.00"
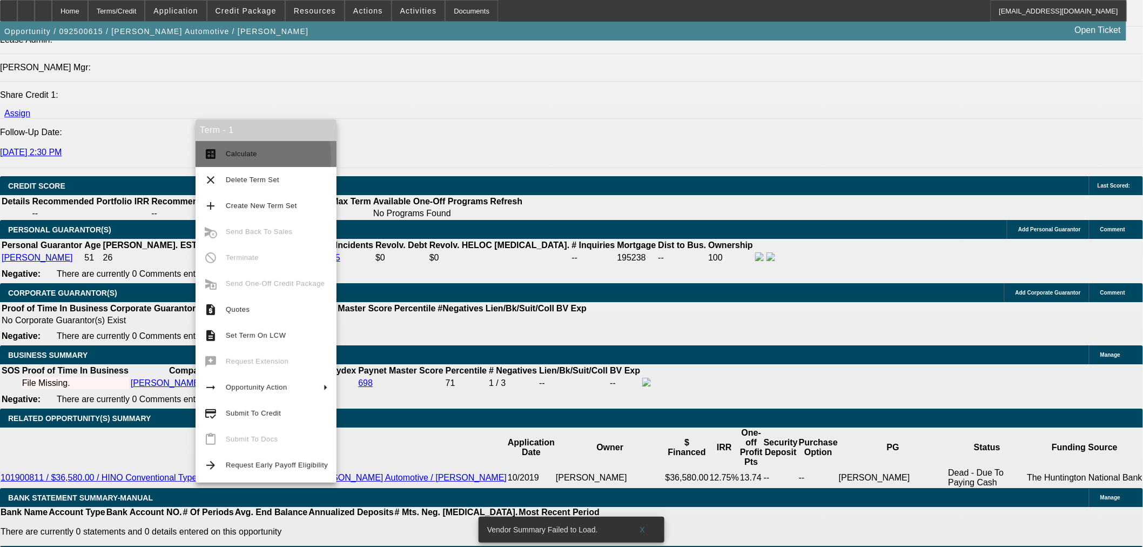
click at [246, 157] on span "Calculate" at bounding box center [241, 154] width 31 height 8
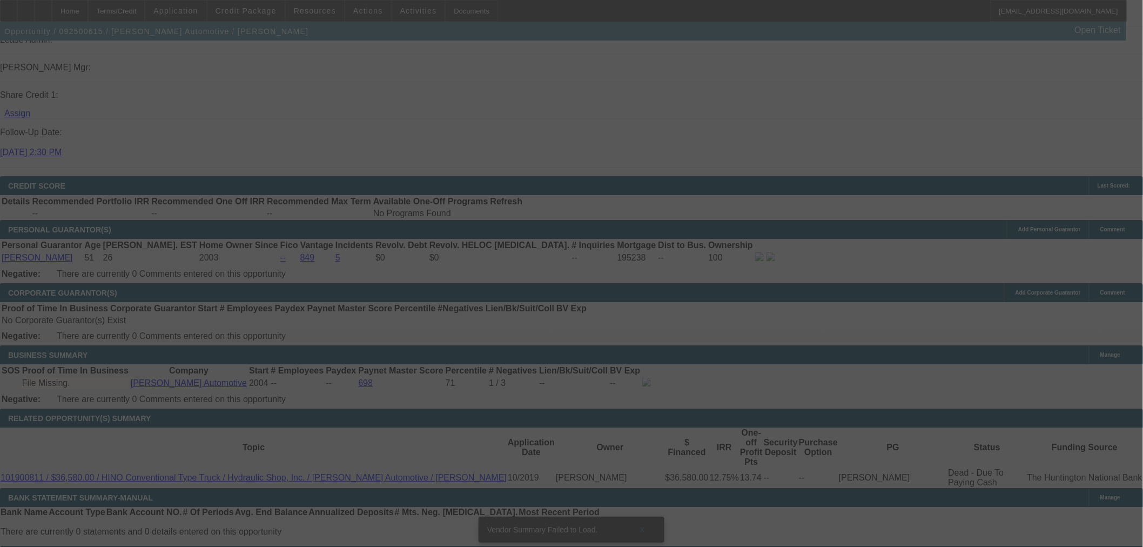
select select "0"
select select "2"
select select "0.1"
select select "4"
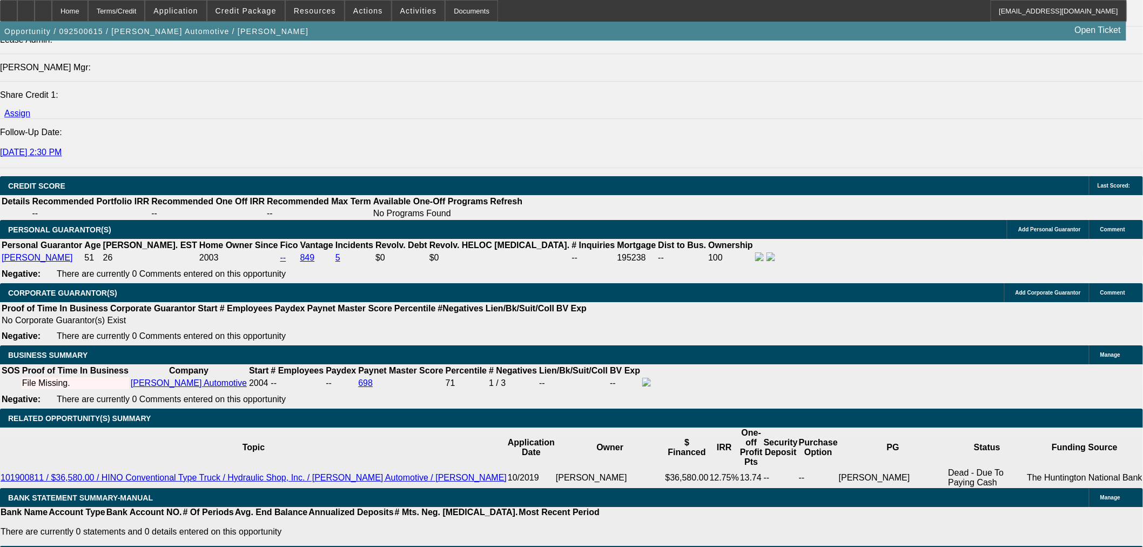
select select "0"
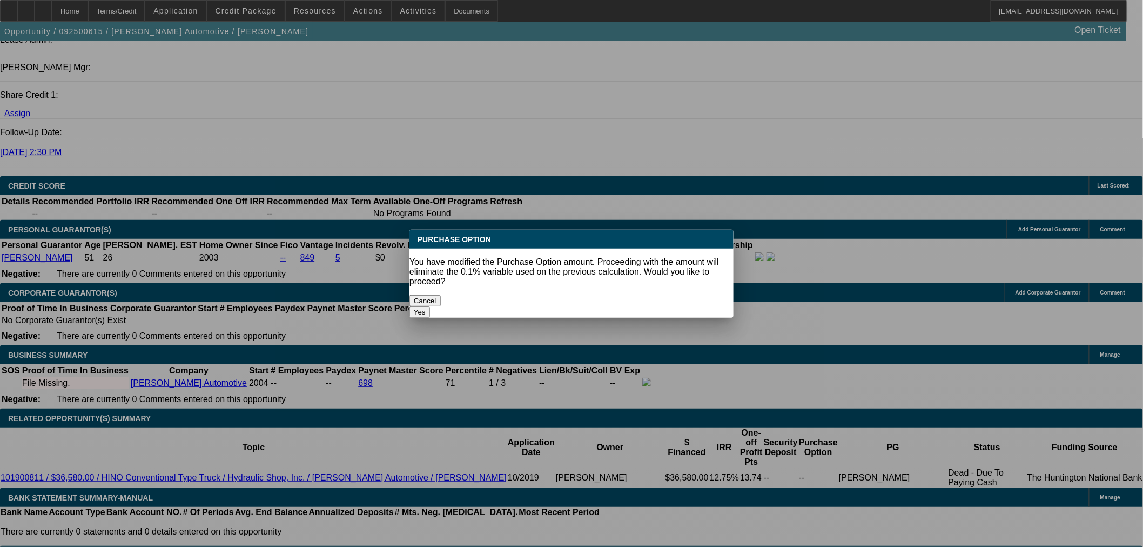
click at [430, 306] on button "Yes" at bounding box center [419, 311] width 21 height 11
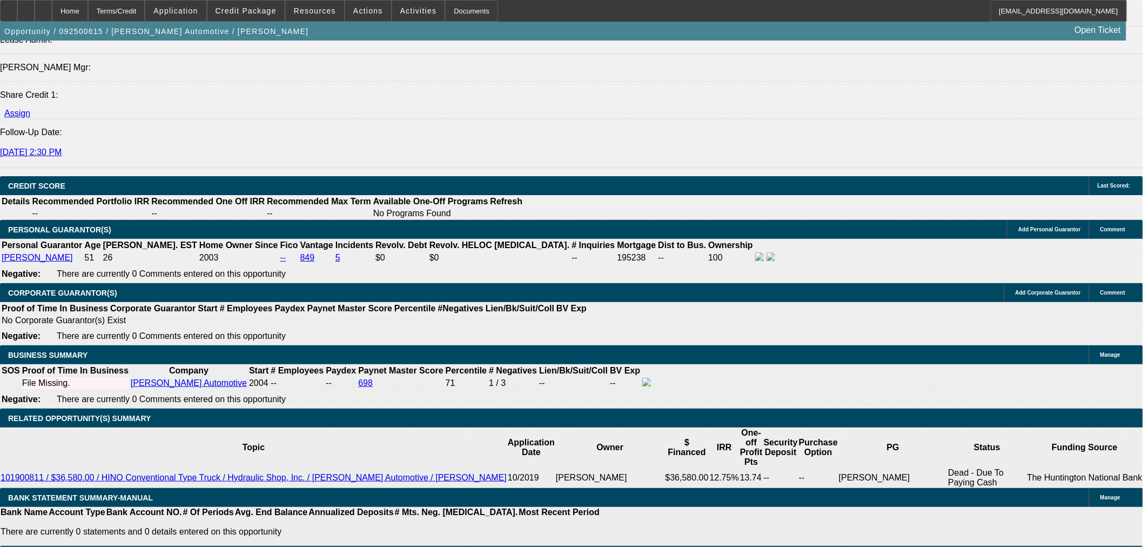
type input "$0.00"
type input "UNKNOWN"
select select "6"
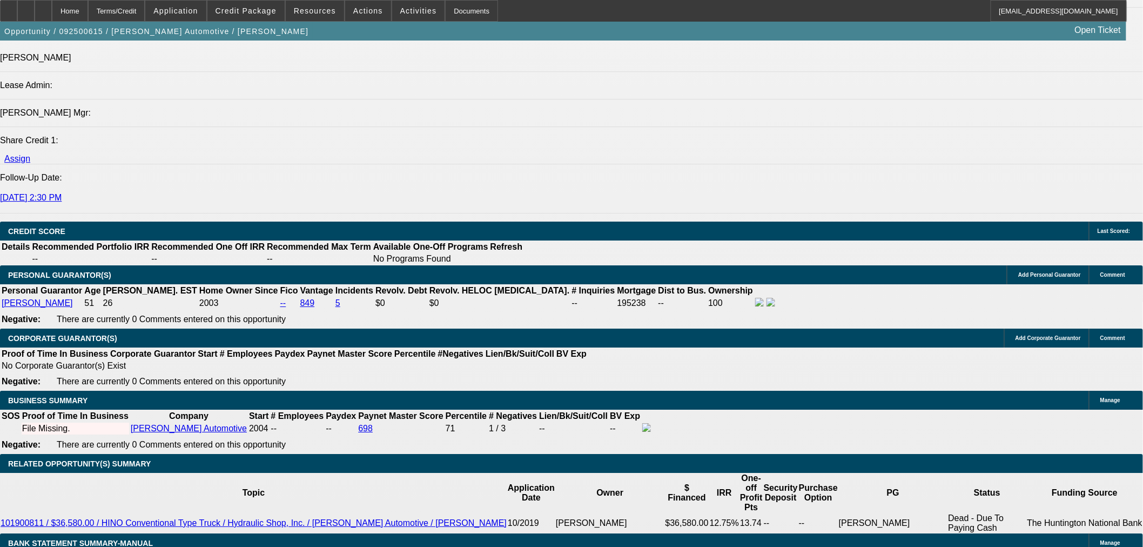
scroll to position [1263, 0]
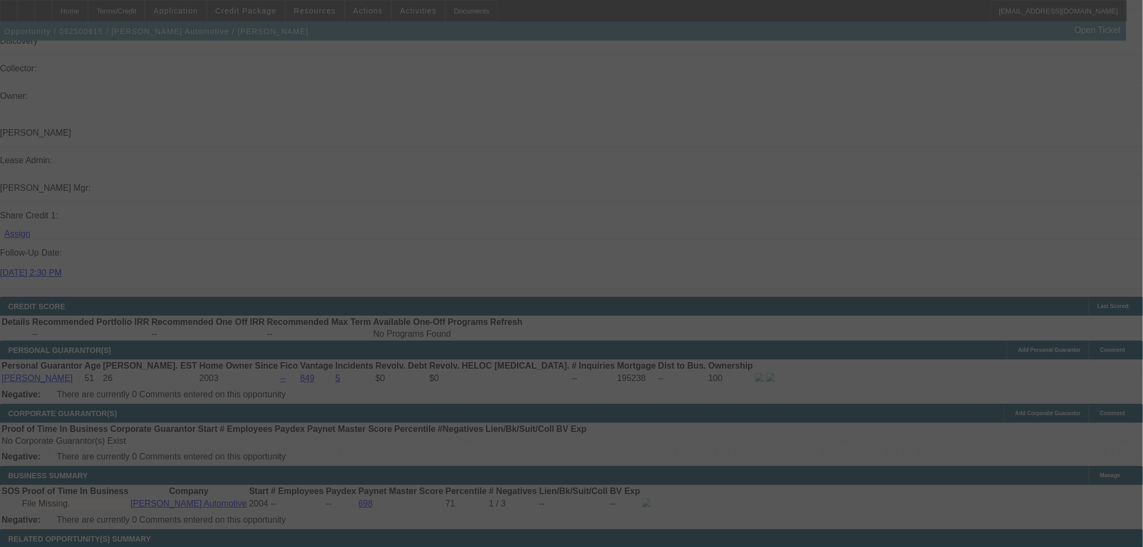
select select "0"
select select "2"
select select "0"
select select "6"
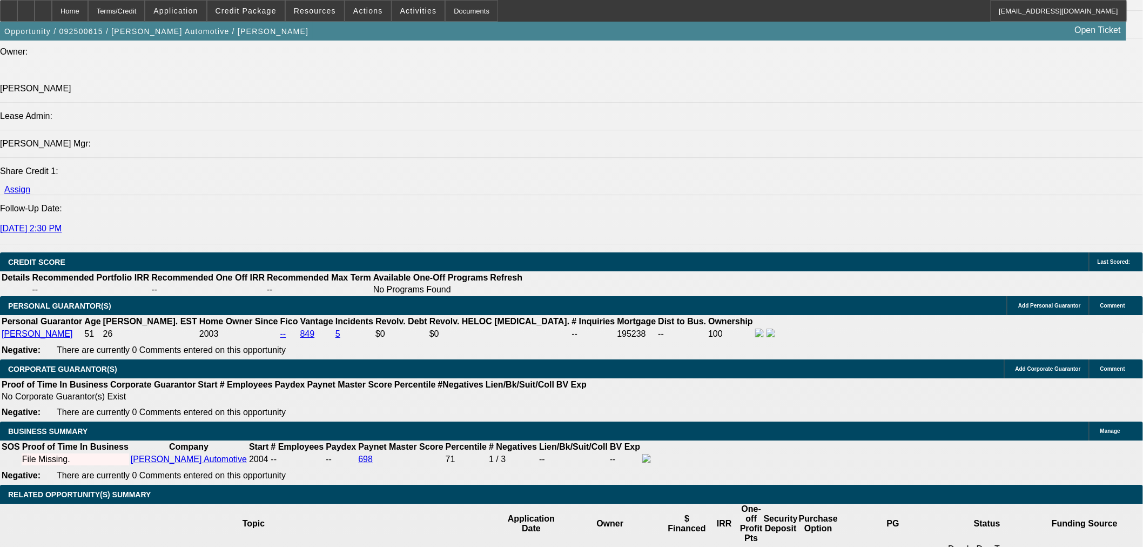
scroll to position [1443, 0]
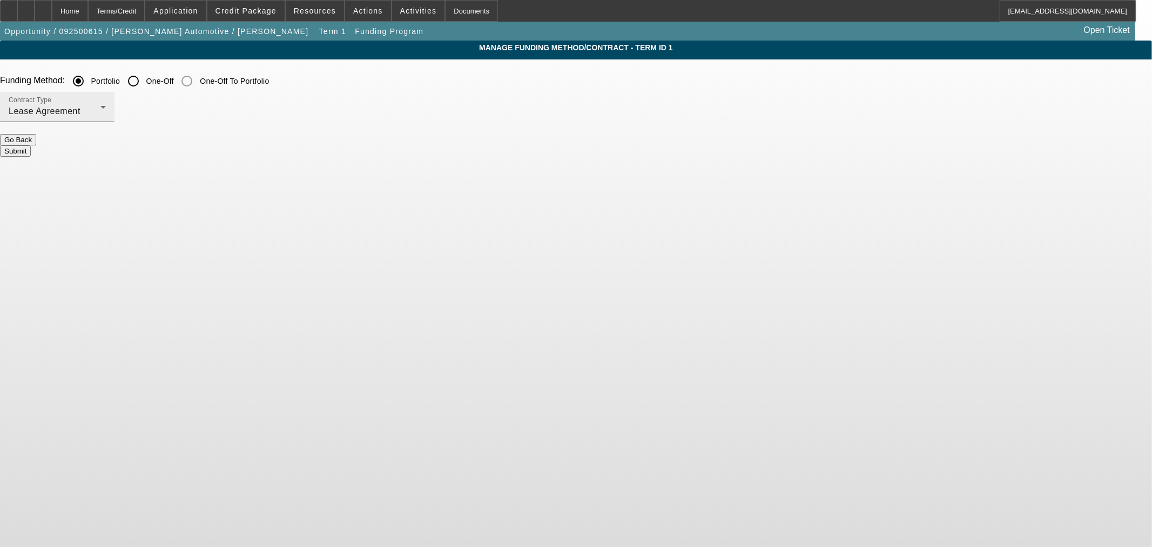
click at [106, 103] on div "Contract Type Lease Agreement" at bounding box center [57, 107] width 97 height 30
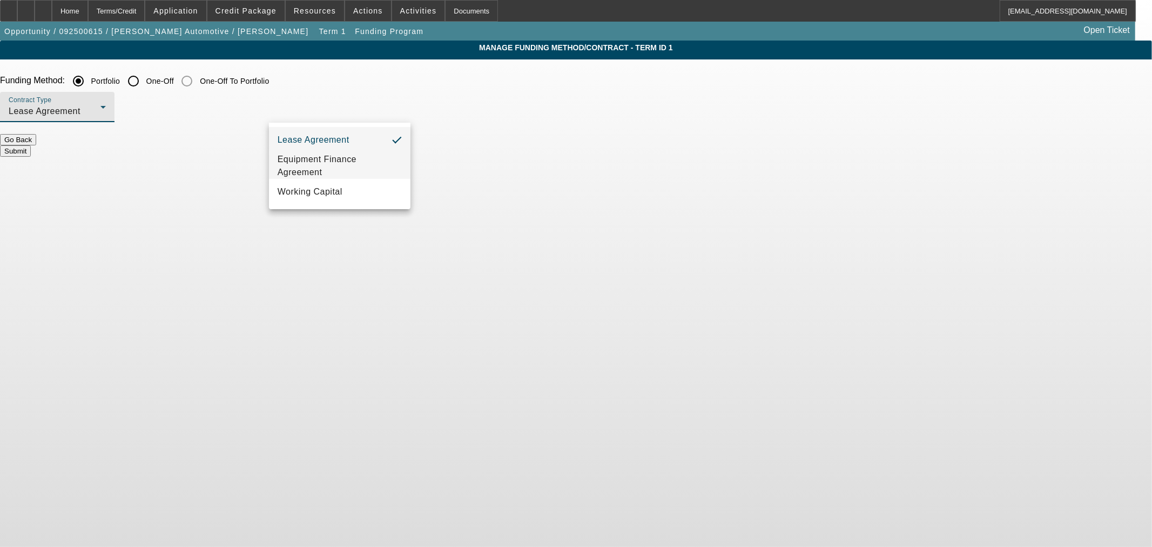
click at [377, 162] on span "Equipment Finance Agreement" at bounding box center [340, 166] width 124 height 26
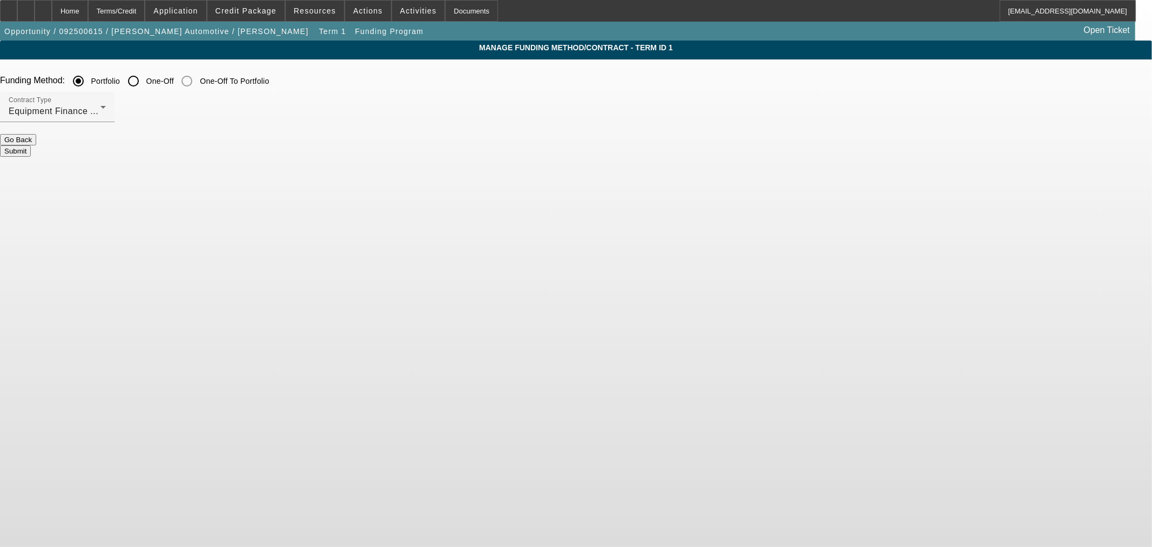
click at [471, 133] on div "Contract Type Equipment Finance Agreement" at bounding box center [576, 113] width 1152 height 42
click at [31, 145] on button "Submit" at bounding box center [15, 150] width 31 height 11
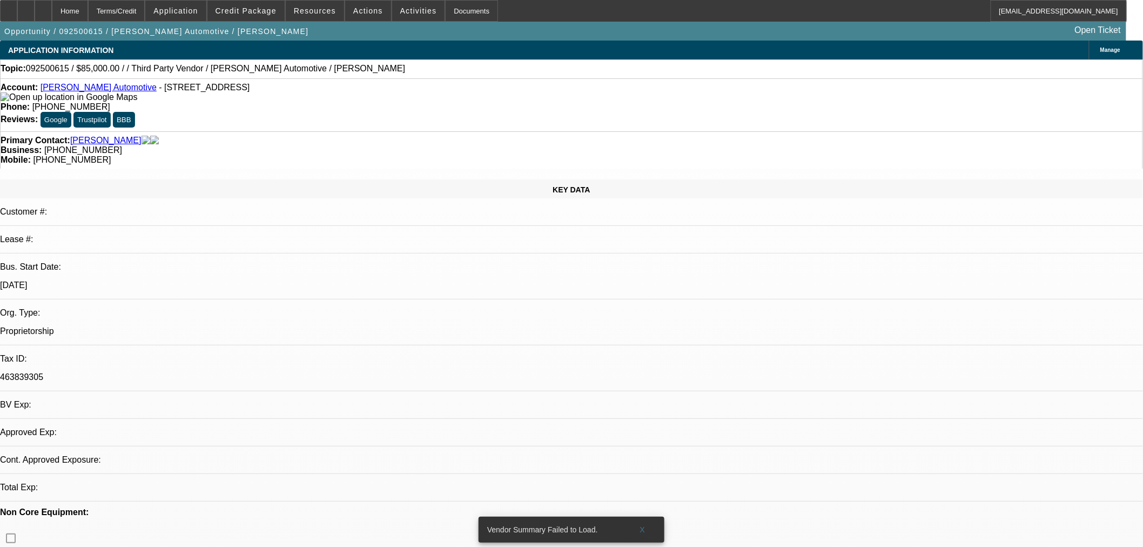
select select "0"
select select "2"
select select "0"
select select "6"
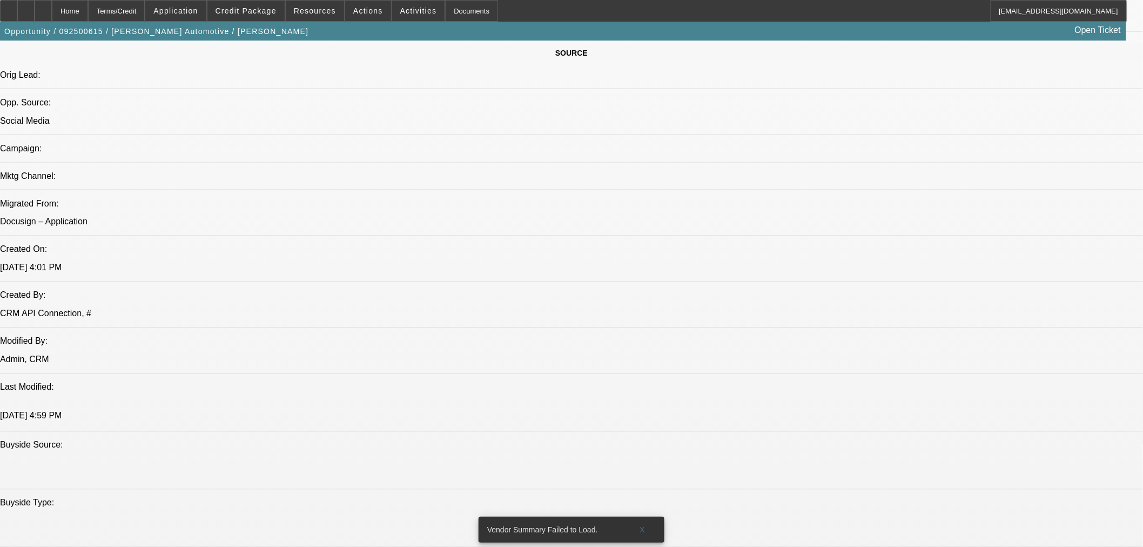
scroll to position [660, 0]
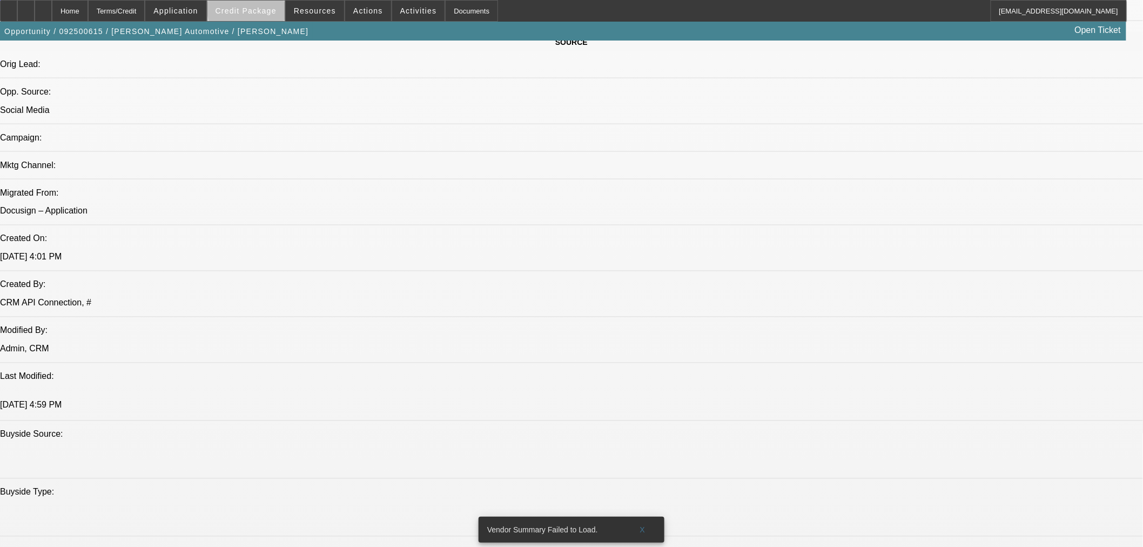
click at [278, 5] on span at bounding box center [245, 11] width 77 height 26
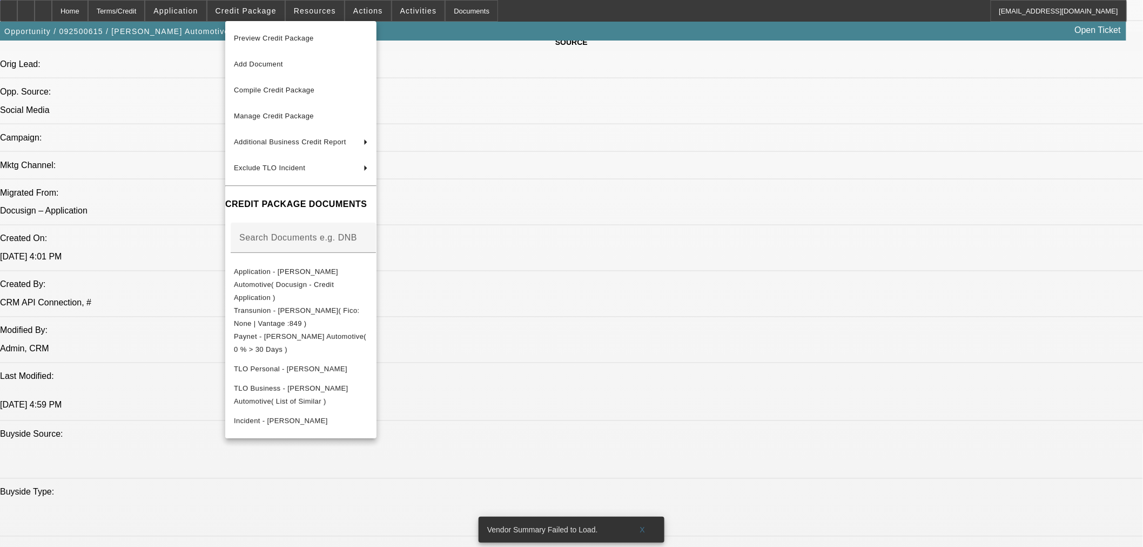
click at [201, 16] on div at bounding box center [571, 273] width 1143 height 547
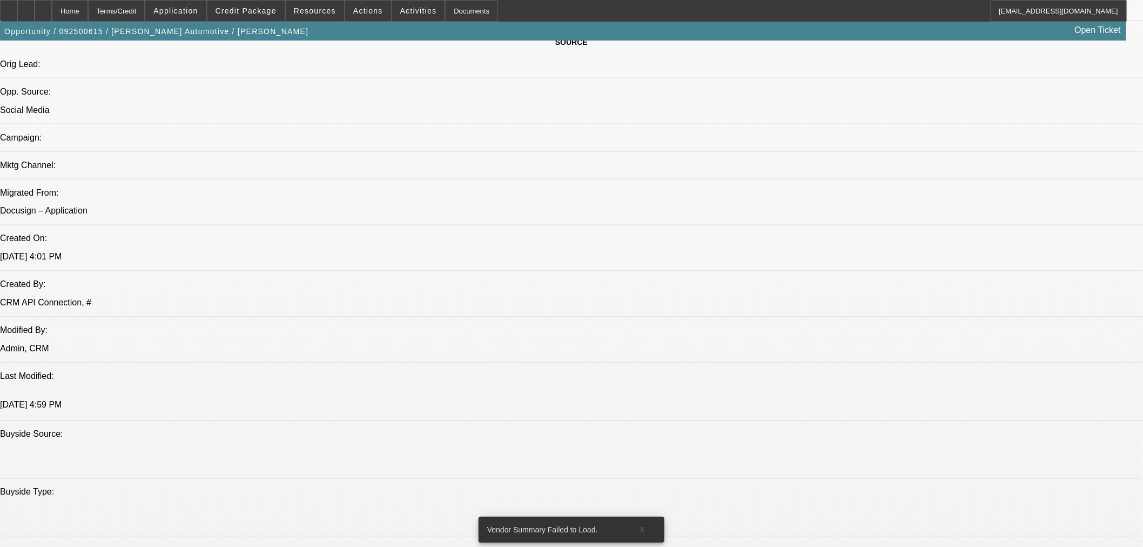
click at [200, 15] on span at bounding box center [175, 11] width 60 height 26
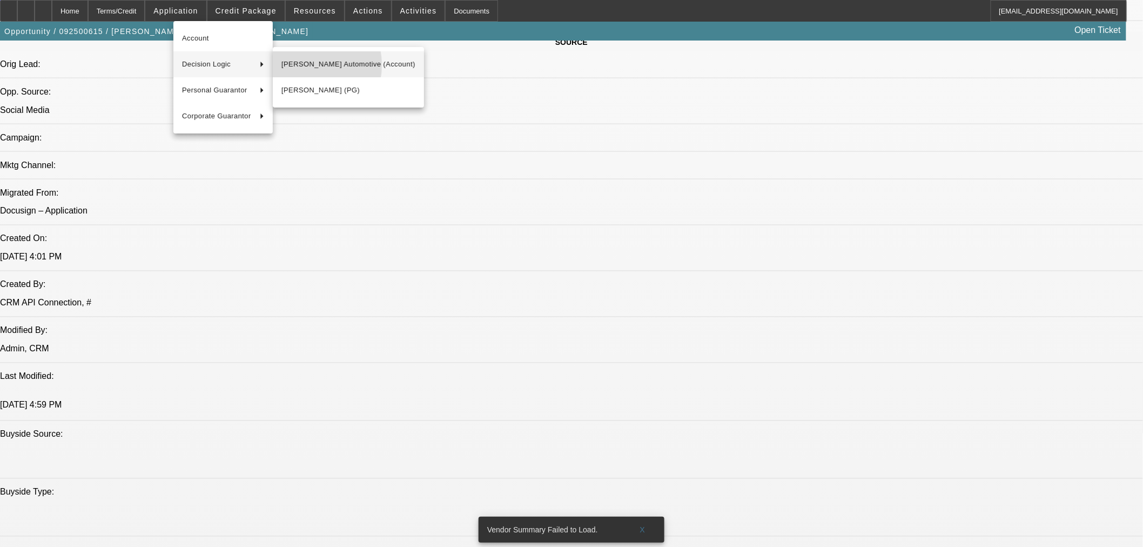
click at [298, 65] on span "Hogg Automotive (Account)" at bounding box center [348, 64] width 134 height 13
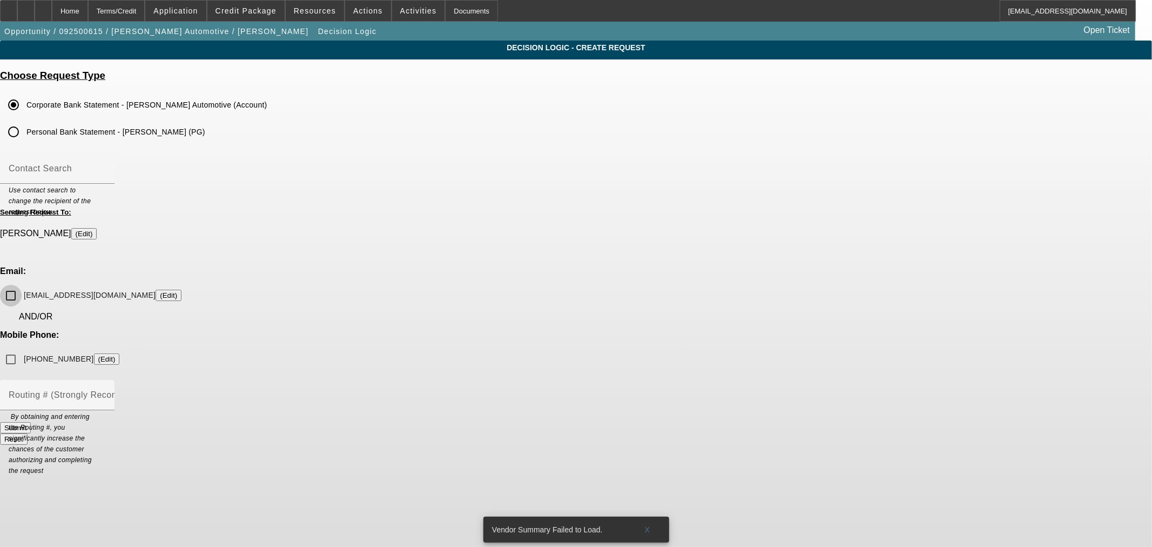
click at [22, 285] on input "bosshogg6480@sbcglobal.net (Edit)" at bounding box center [11, 296] width 22 height 22
click at [31, 422] on button "Submit" at bounding box center [15, 427] width 31 height 11
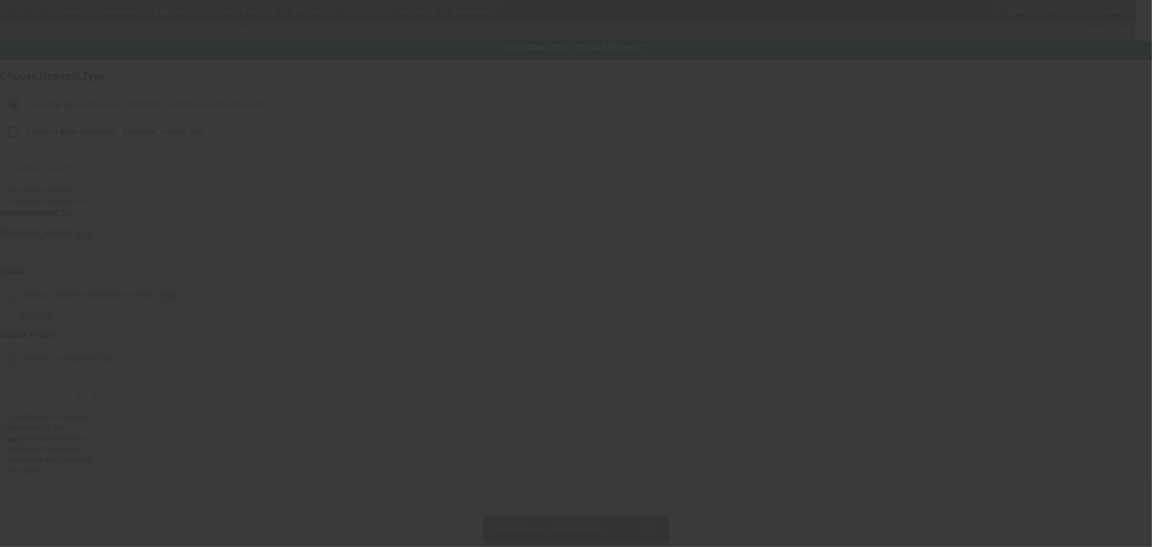
checkbox input "false"
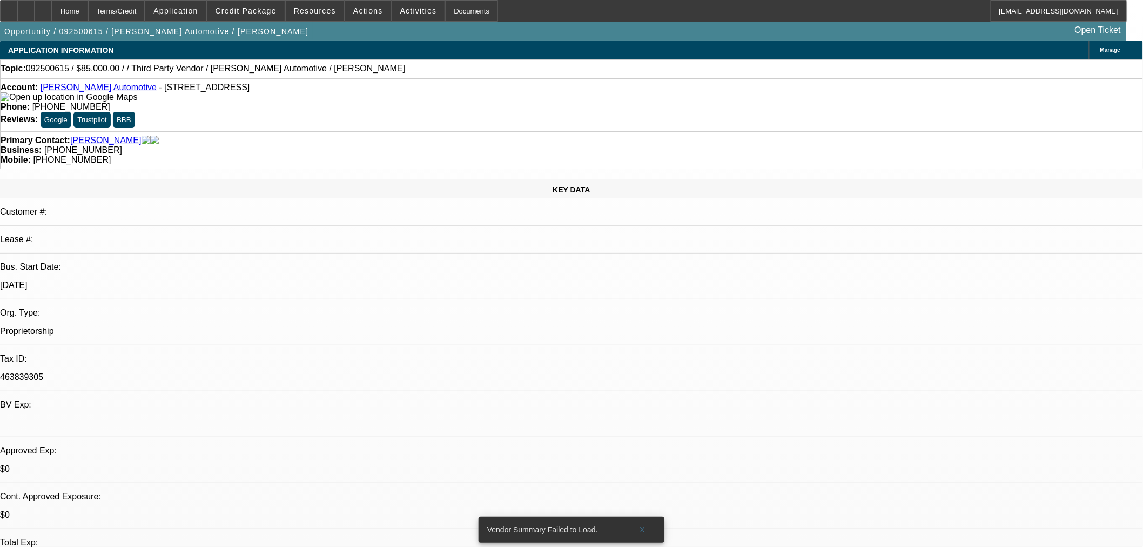
select select "0"
select select "2"
select select "0"
select select "6"
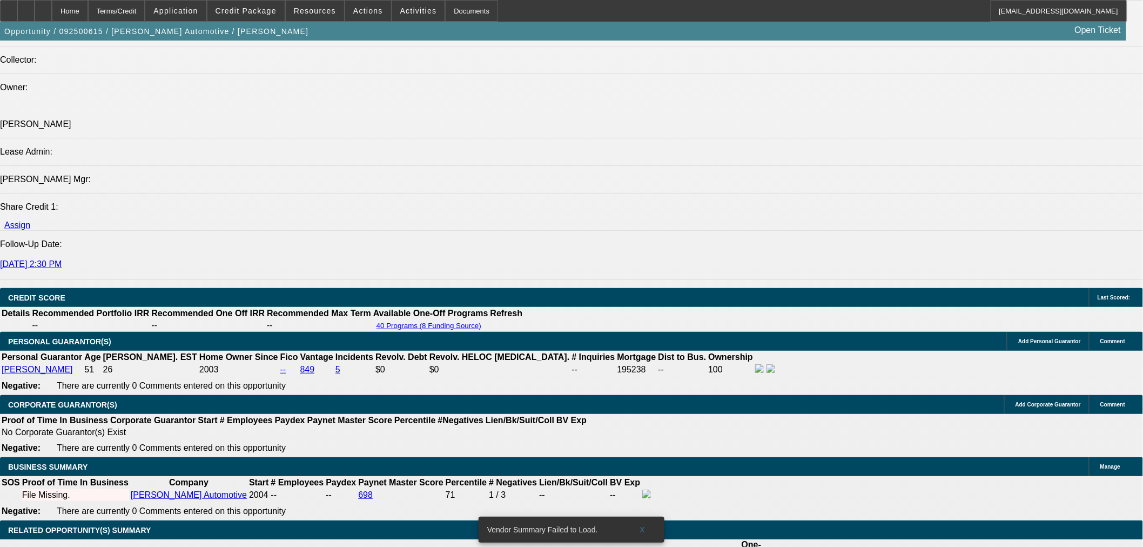
scroll to position [1380, 0]
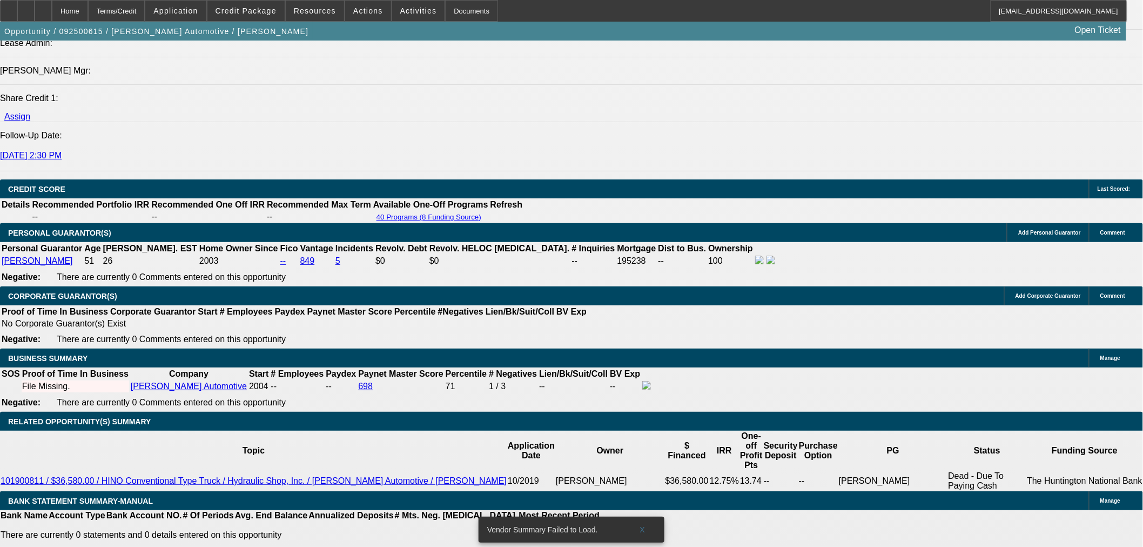
type input "8"
type input "UNKNOWN"
type input "$1,723.49"
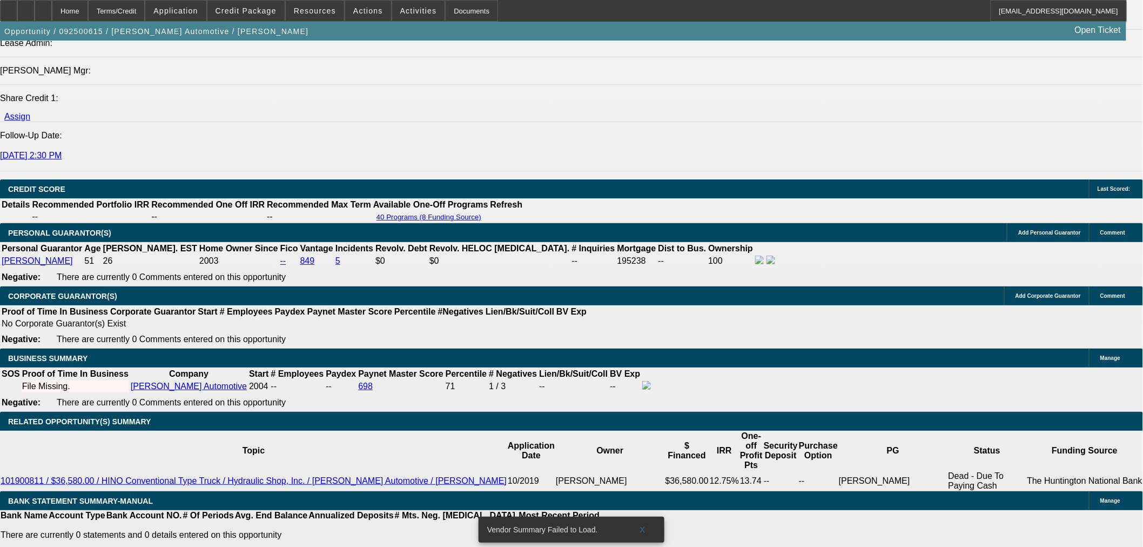
type input "$3,446.98"
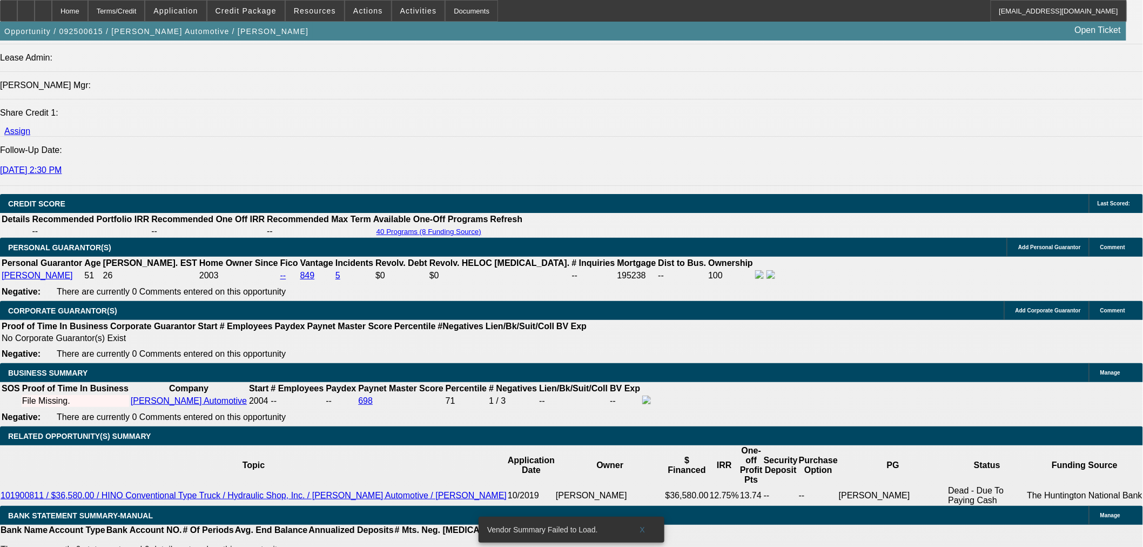
scroll to position [1260, 0]
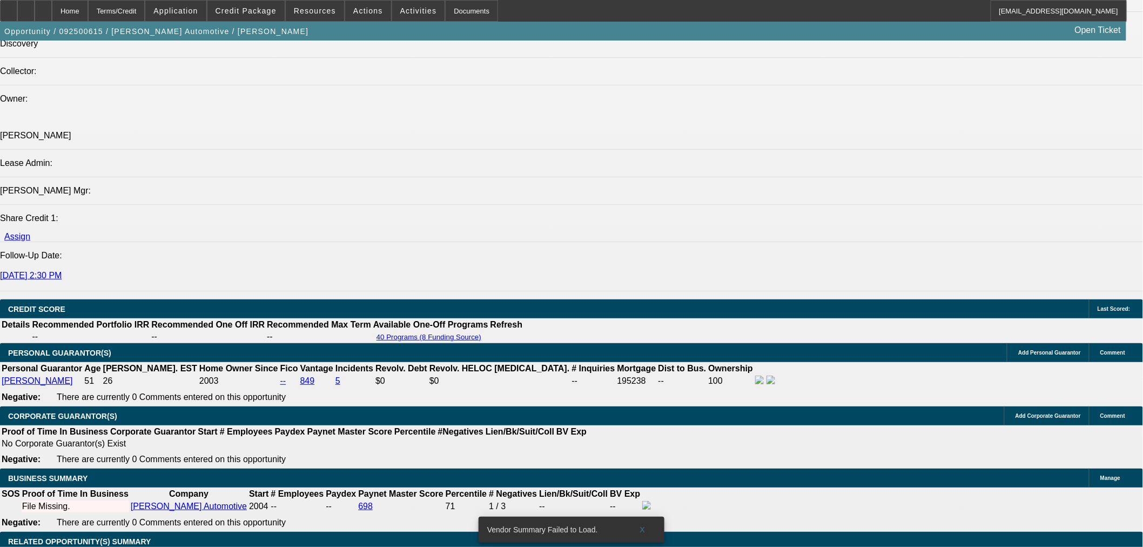
type input "8"
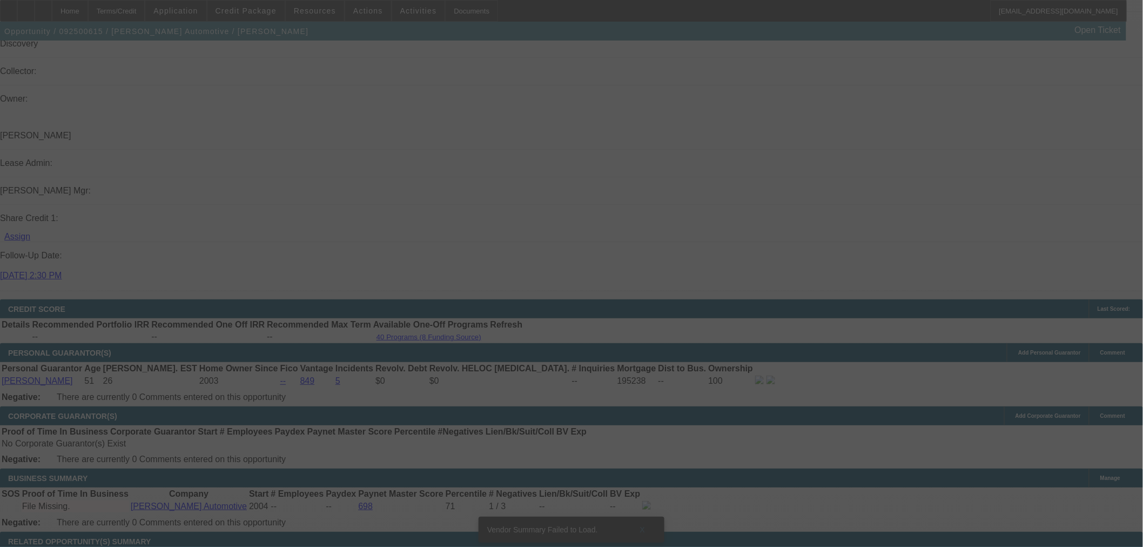
select select "0"
select select "2"
select select "0"
select select "6"
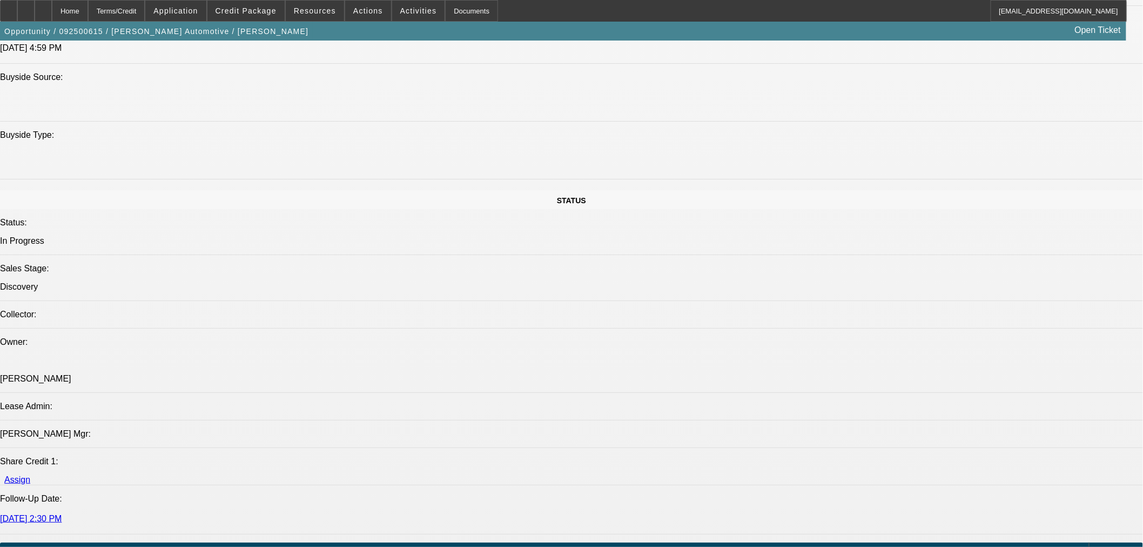
scroll to position [900, 0]
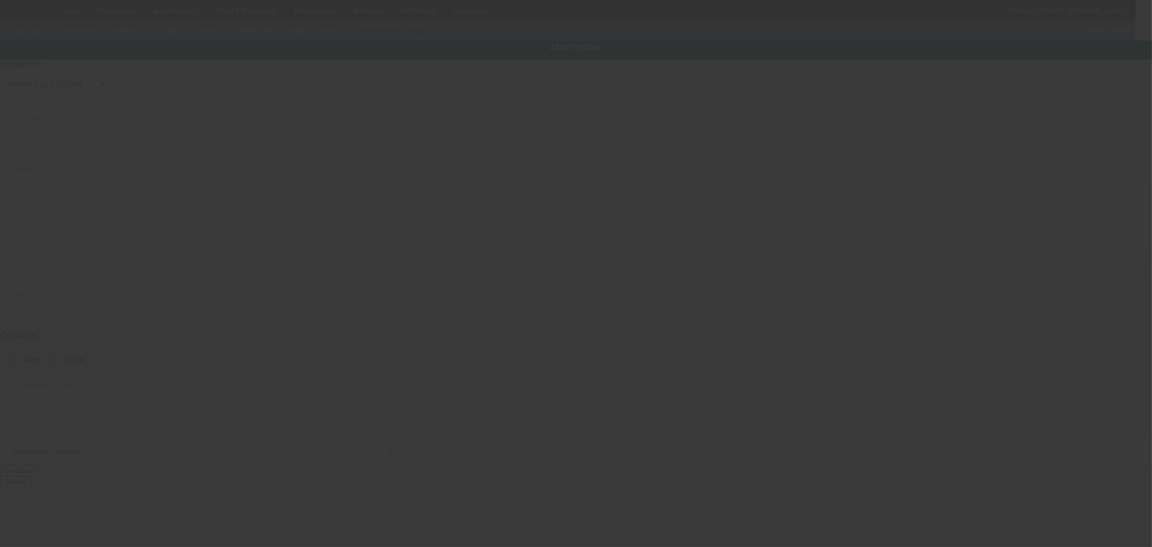
type textarea "Rollback Tow Truck; Make: Ford; Model: F650"
type input "311 S Memorial St"
type input "Riesel"
type input "76682"
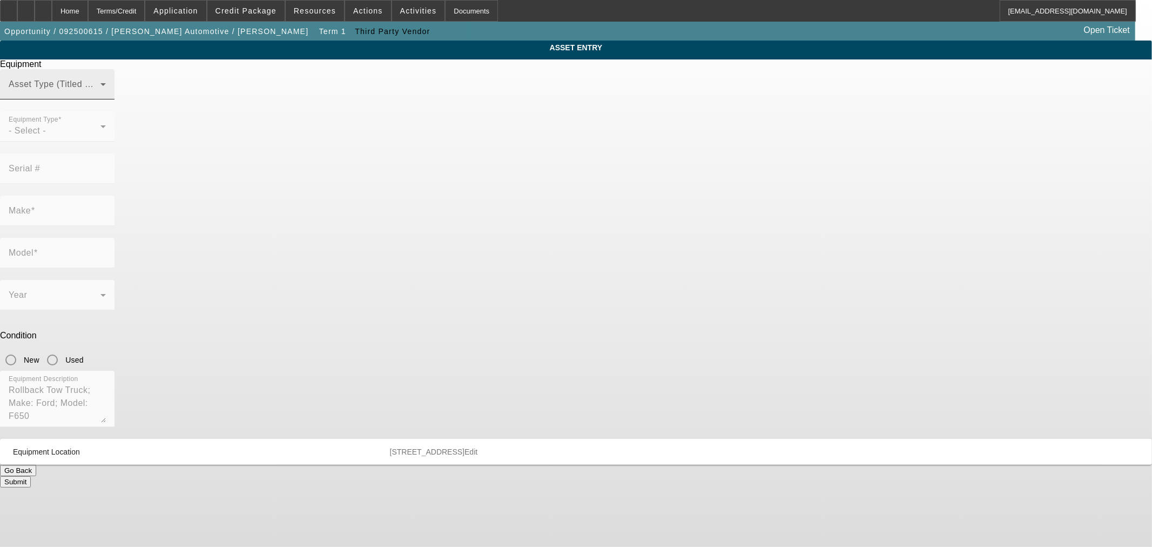
click at [141, 89] on mat-label "Asset Type (Titled or Non-Titled)" at bounding box center [75, 83] width 132 height 9
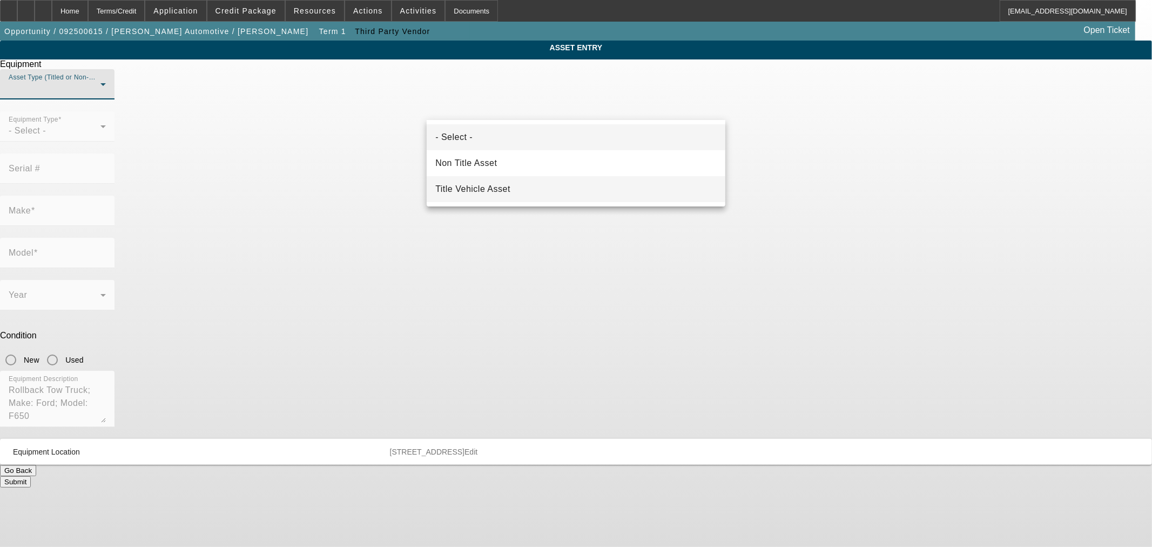
click at [524, 190] on mat-option "Title Vehicle Asset" at bounding box center [576, 189] width 299 height 26
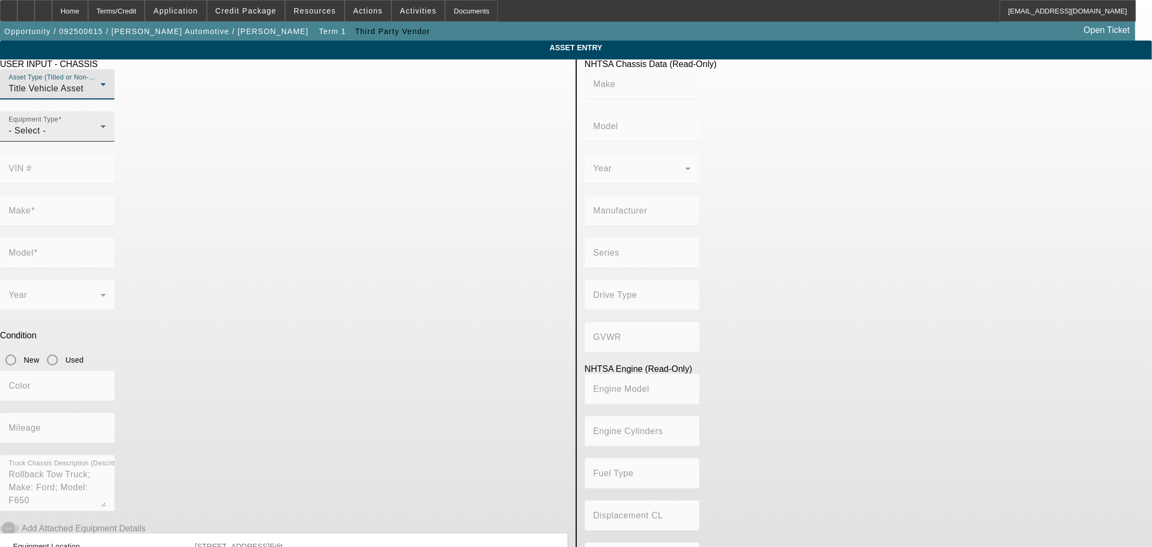
click at [100, 137] on div "- Select -" at bounding box center [55, 130] width 92 height 13
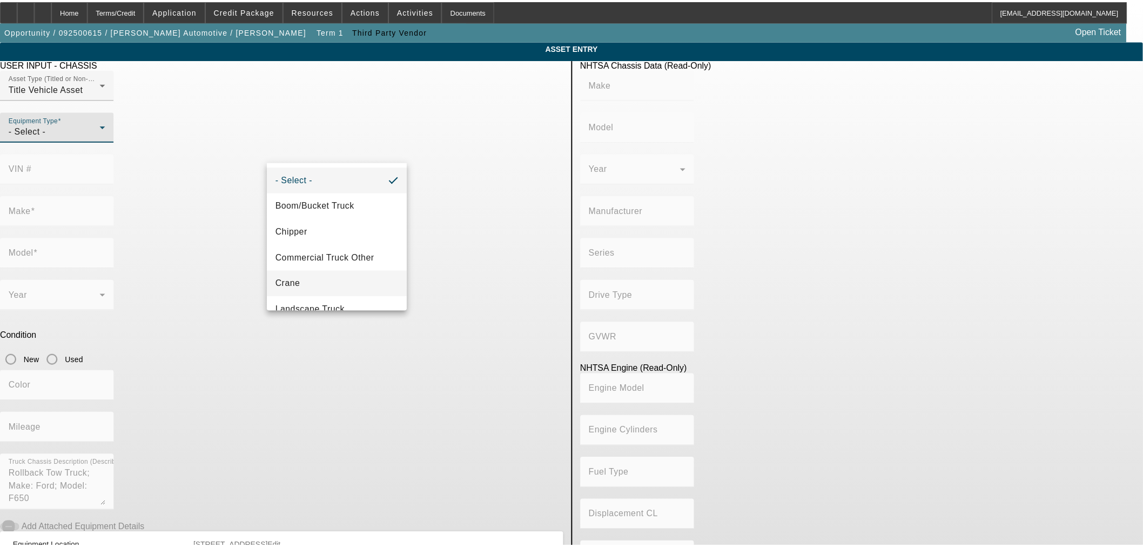
scroll to position [119, 0]
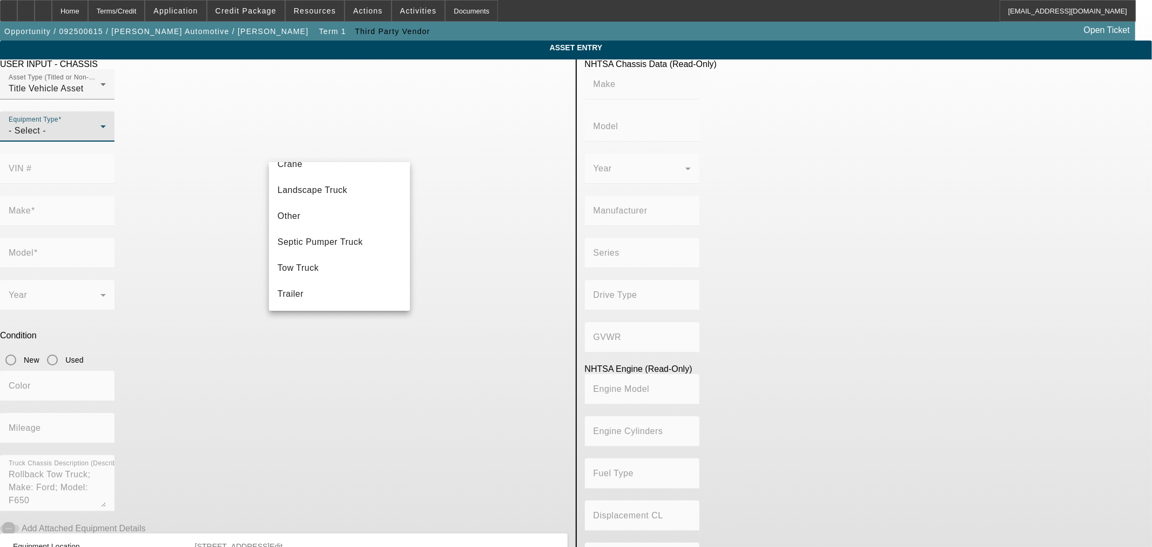
drag, startPoint x: 335, startPoint y: 273, endPoint x: 433, endPoint y: 193, distance: 125.9
click at [335, 271] on mat-option "Tow Truck" at bounding box center [339, 268] width 141 height 26
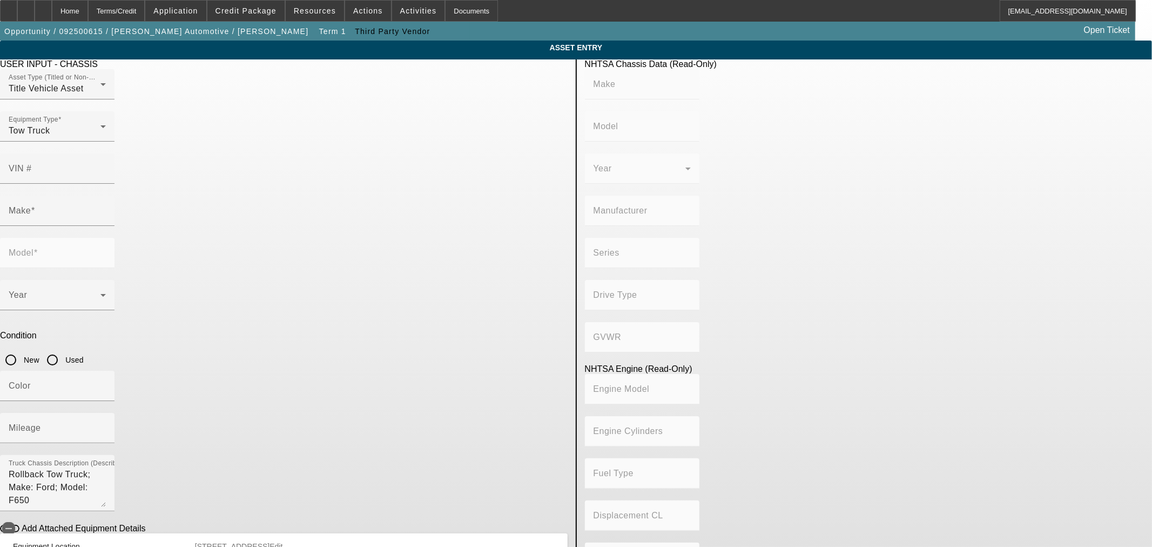
click at [114, 184] on div at bounding box center [57, 190] width 114 height 12
click at [106, 159] on div "VIN #" at bounding box center [57, 168] width 97 height 30
click at [106, 153] on div "VIN # 1FD" at bounding box center [57, 168] width 97 height 30
click at [106, 166] on input "1FD" at bounding box center [57, 172] width 97 height 13
type input "1FDNX6AN7NDF03910"
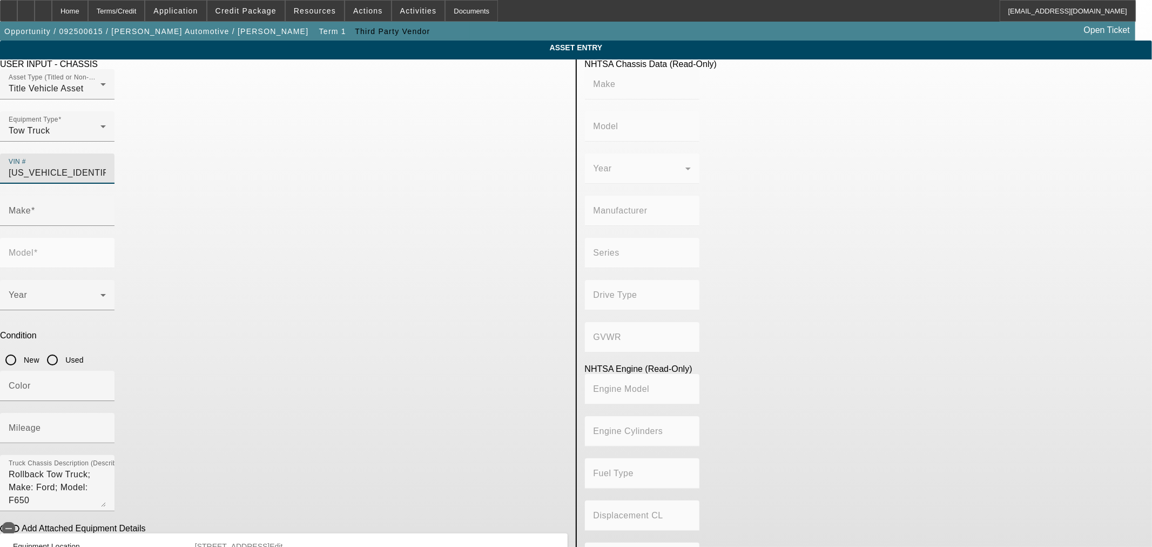
type input "FORD"
type input "F-650"
type input "FORD MOTOR COMPANY"
type input "F-Series Super Duty"
type input "4x2"
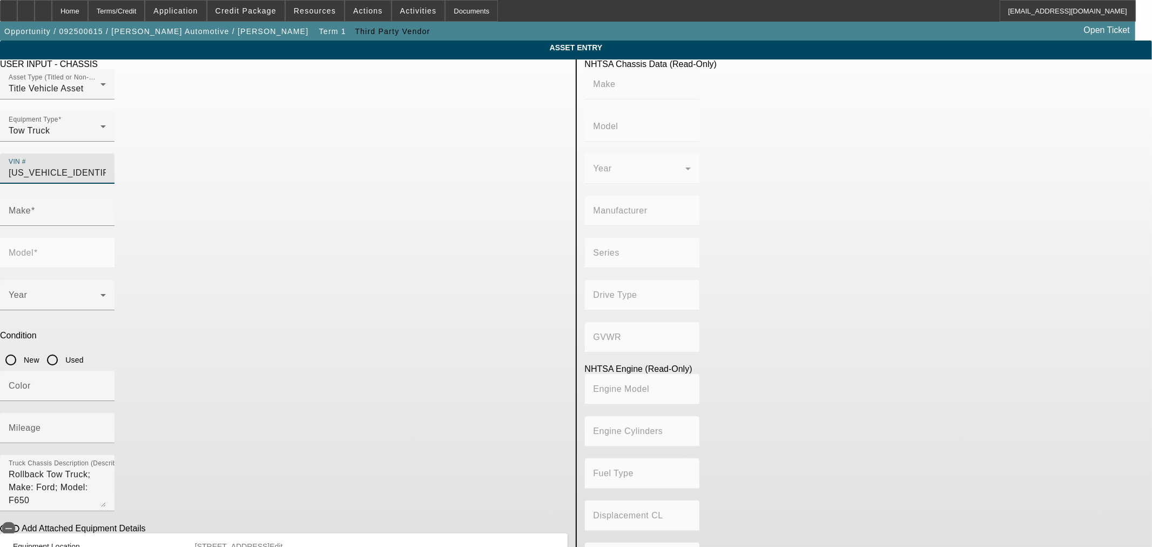
type input "Class 6: 19,501 - 26,000 lb (8,845 - 11,794 kg)"
type input "8"
type input "Gasoline"
type input "445.47333189154"
type input "7.3"
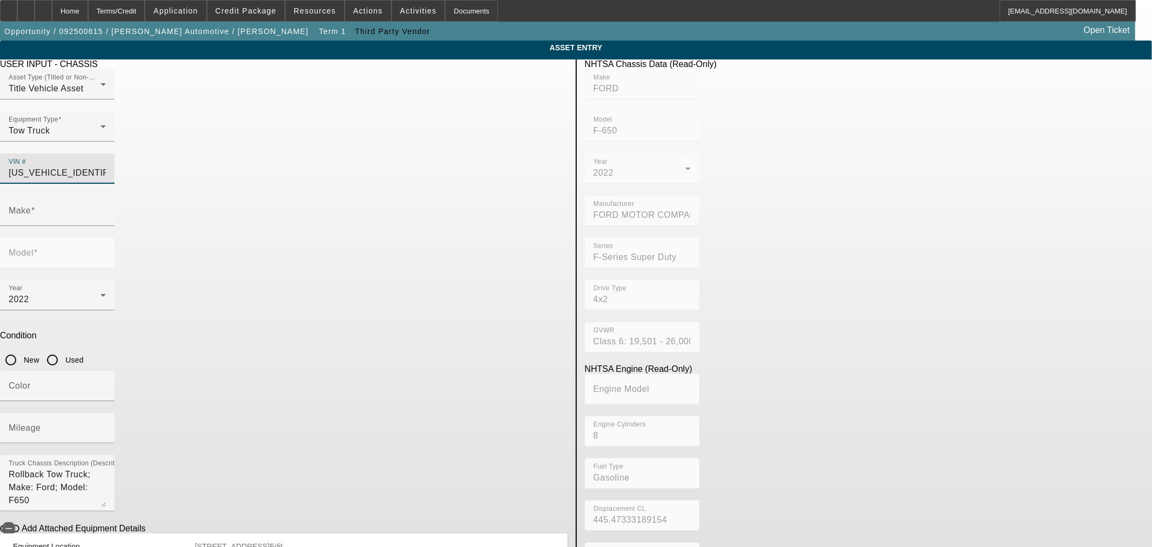
type input "FORD"
type input "F-650"
type input "1FDNX6AN7NDF03910"
drag, startPoint x: 486, startPoint y: 241, endPoint x: 456, endPoint y: 252, distance: 31.9
click at [63, 349] on input "Used" at bounding box center [53, 360] width 22 height 22
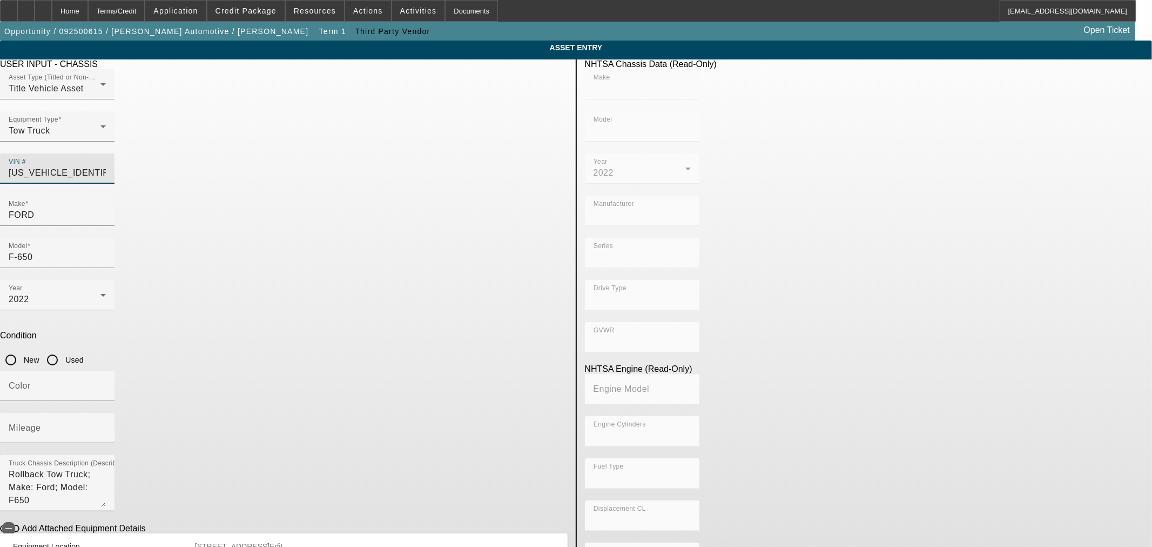
radio input "true"
type input "FORD"
type input "F-650"
type input "FORD MOTOR COMPANY"
type input "F-Series Super Duty"
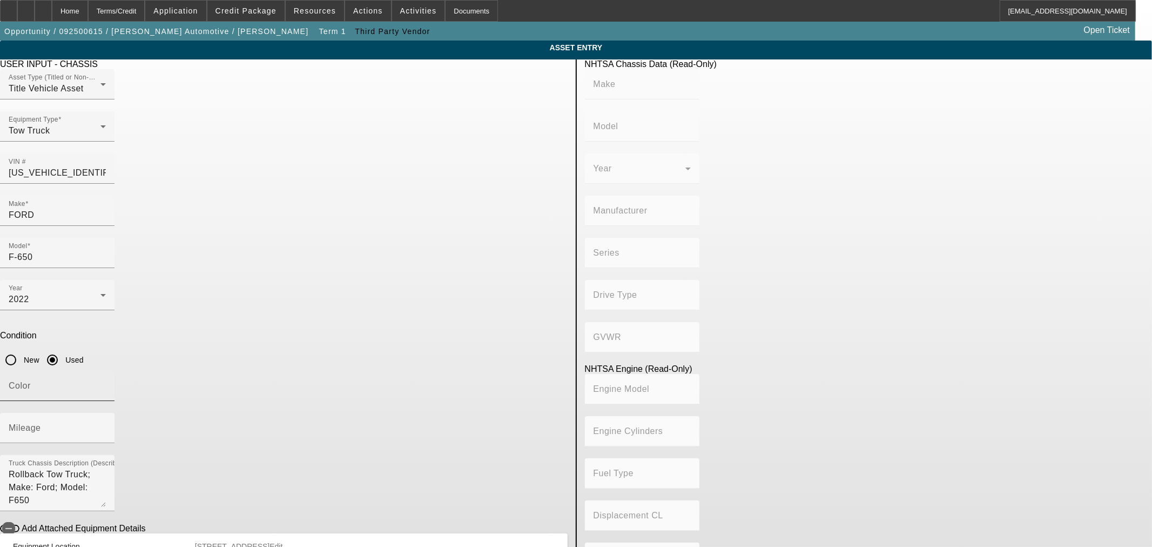
type input "4x2"
type input "Class 6: 19,501 - 26,000 lb (8,845 - 11,794 kg)"
type input "8"
type input "Gasoline"
type input "445.47333189154"
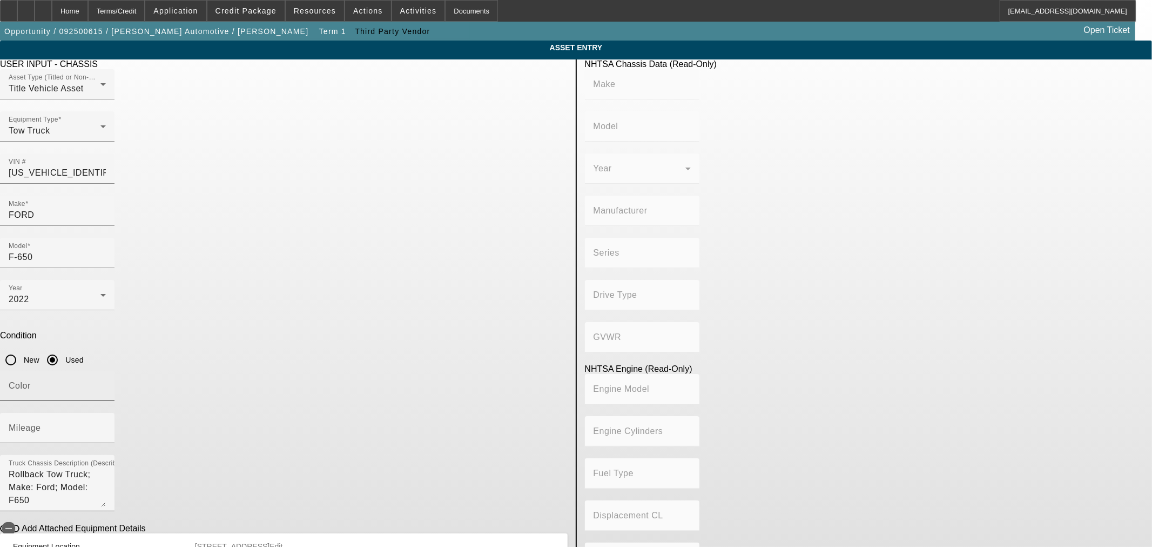
type input "7.3"
click at [106, 383] on input "Color" at bounding box center [57, 389] width 97 height 13
type input "w"
type input "White"
click at [106, 426] on input "Mileage" at bounding box center [57, 432] width 97 height 13
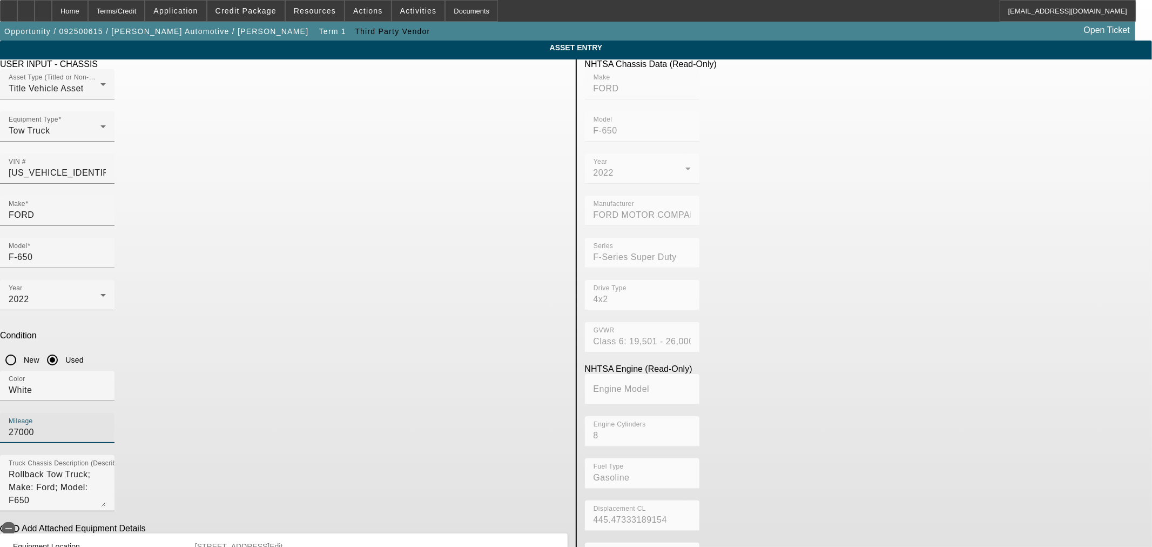
type input "27000"
click at [422, 413] on div "Mileage 27000" at bounding box center [284, 434] width 568 height 42
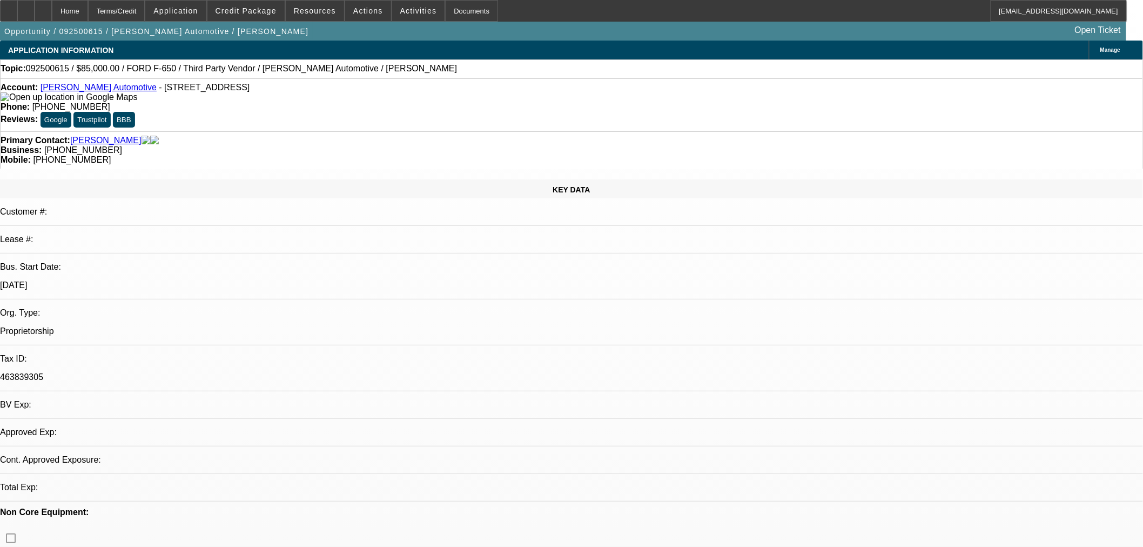
select select "0"
select select "2"
select select "0"
select select "6"
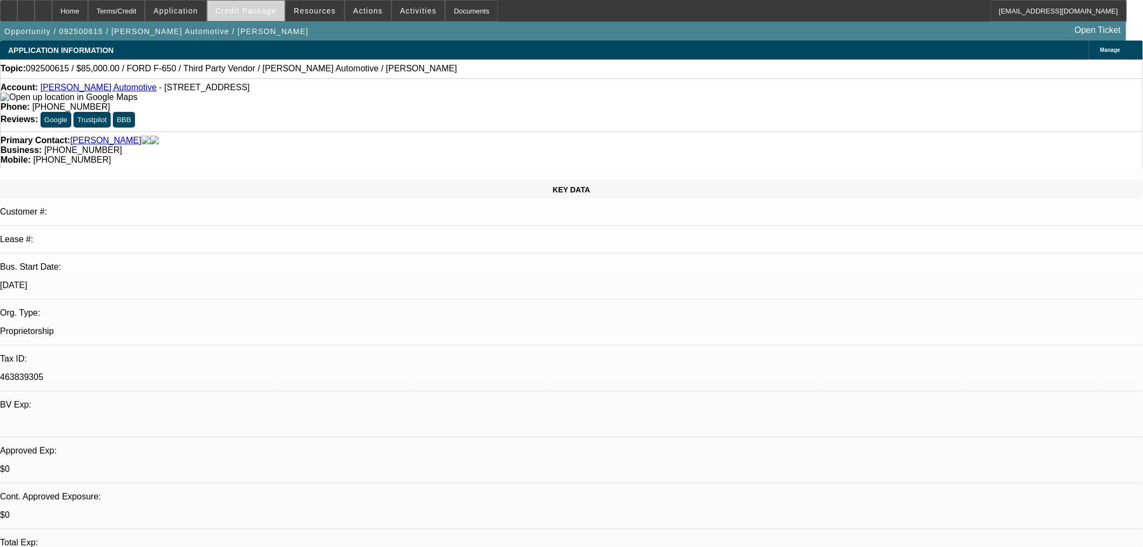
click at [238, 12] on span "Credit Package" at bounding box center [245, 10] width 61 height 9
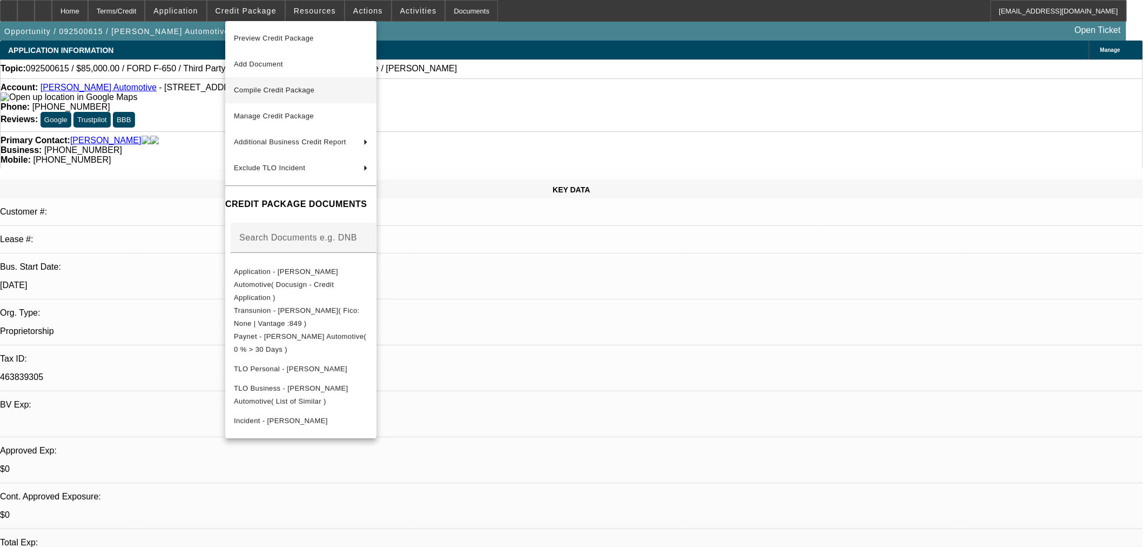
click at [292, 93] on span "Compile Credit Package" at bounding box center [301, 90] width 134 height 13
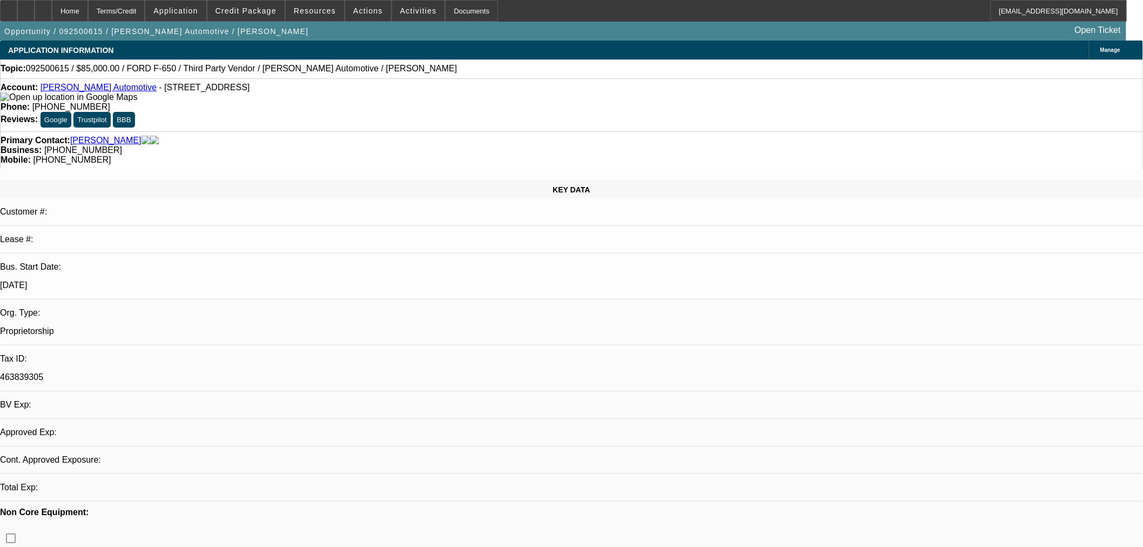
select select "0"
select select "2"
select select "0"
select select "6"
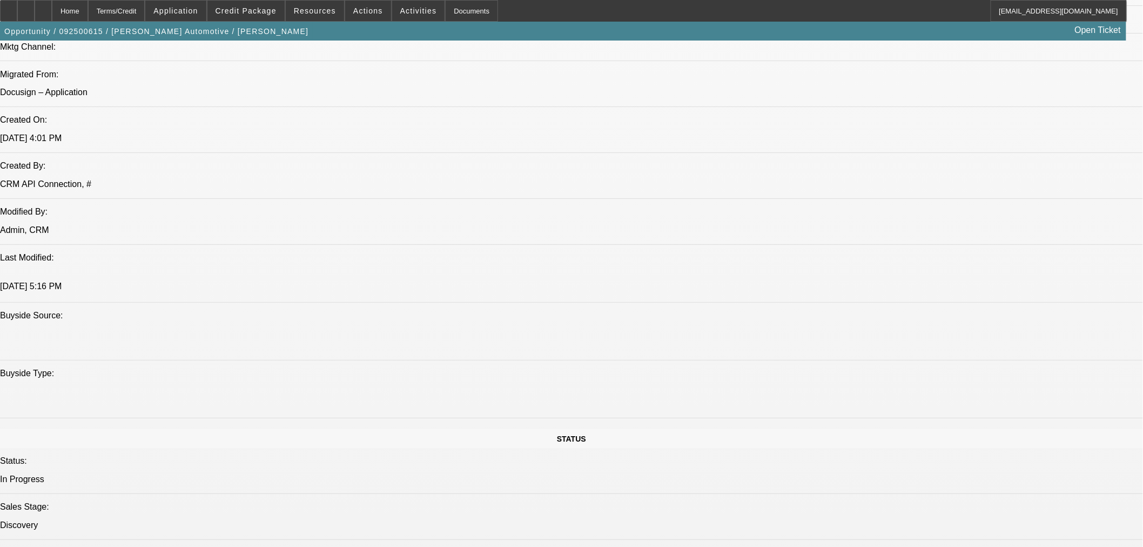
scroll to position [840, 0]
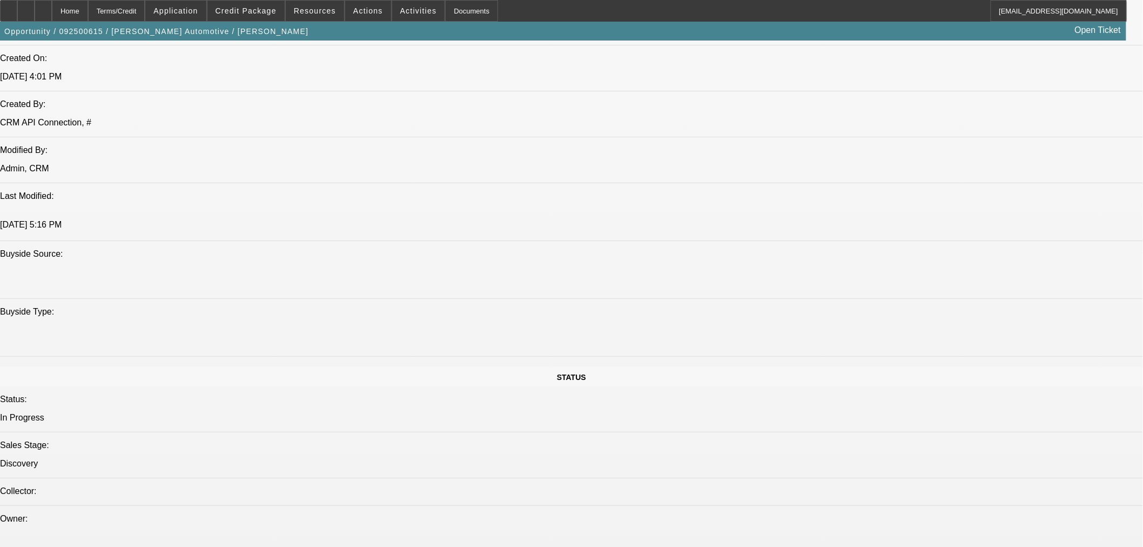
click at [52, 5] on div at bounding box center [43, 11] width 17 height 22
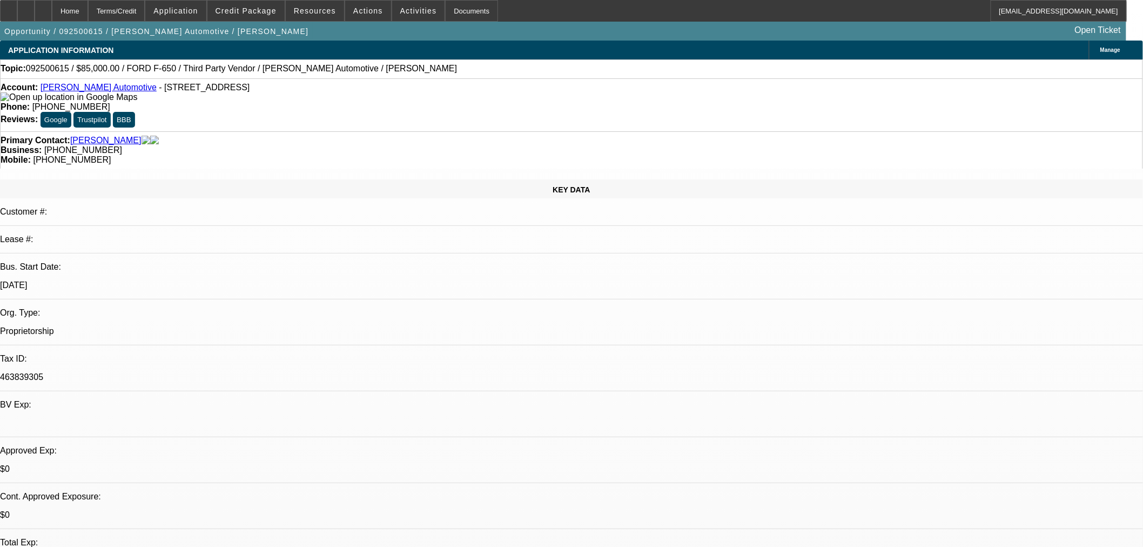
select select "0"
select select "2"
select select "0"
select select "1"
select select "2"
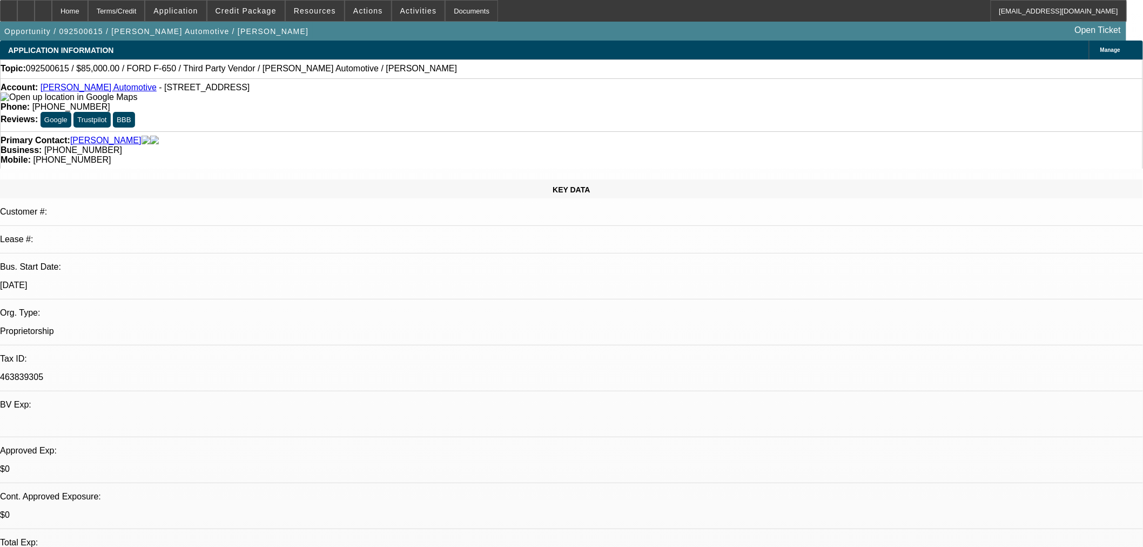
select select "6"
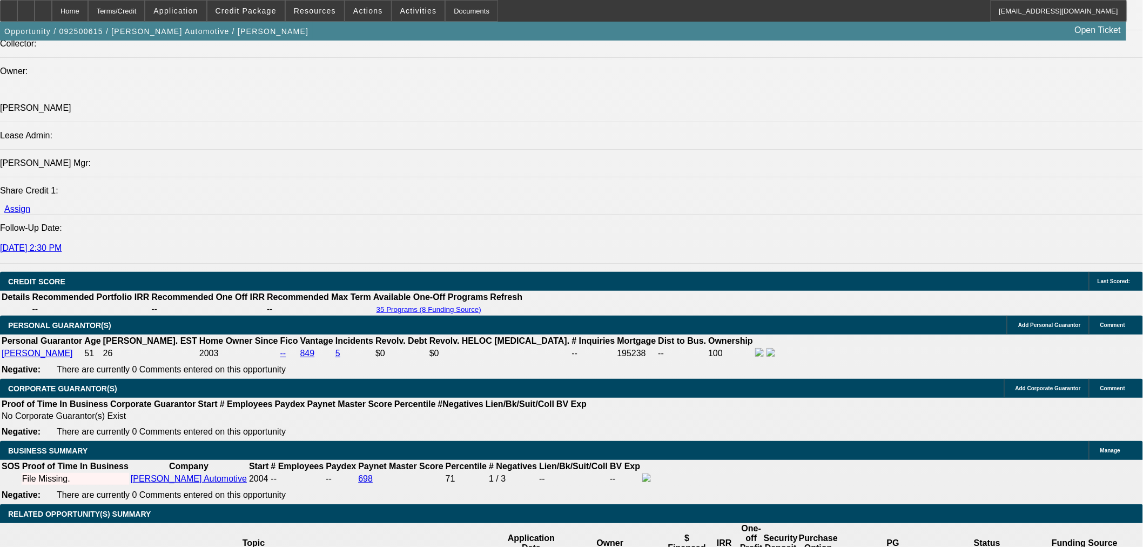
scroll to position [1440, 0]
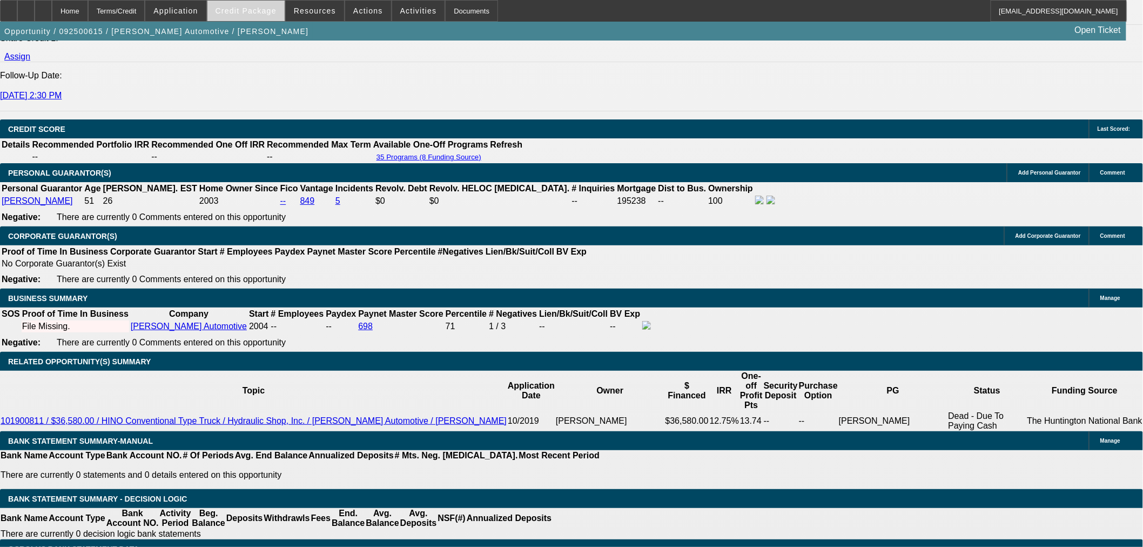
click at [263, 9] on span "Credit Package" at bounding box center [245, 10] width 61 height 9
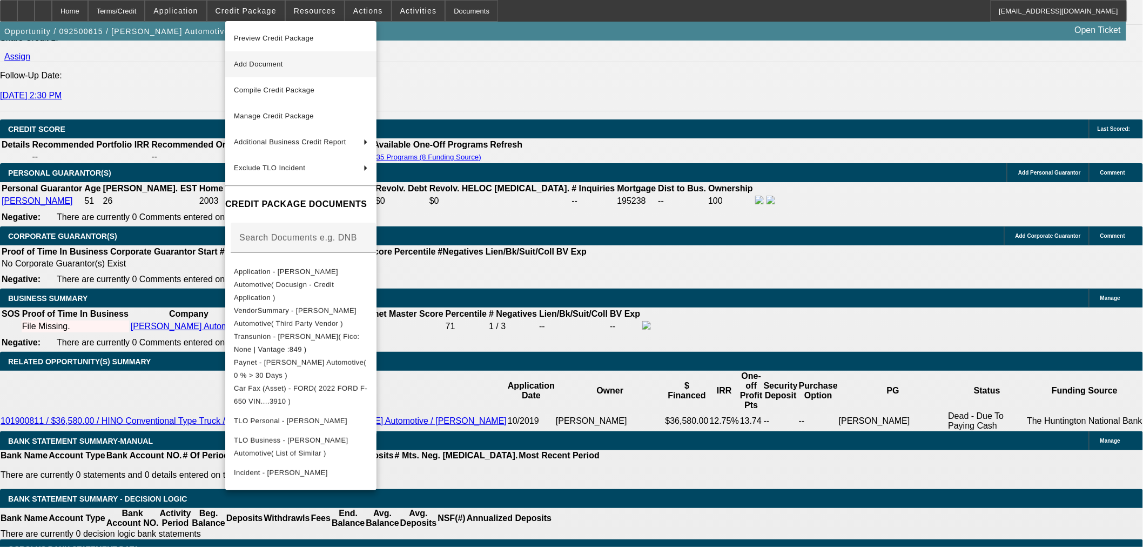
click at [308, 58] on span "Add Document" at bounding box center [301, 64] width 134 height 13
